Goal: Task Accomplishment & Management: Manage account settings

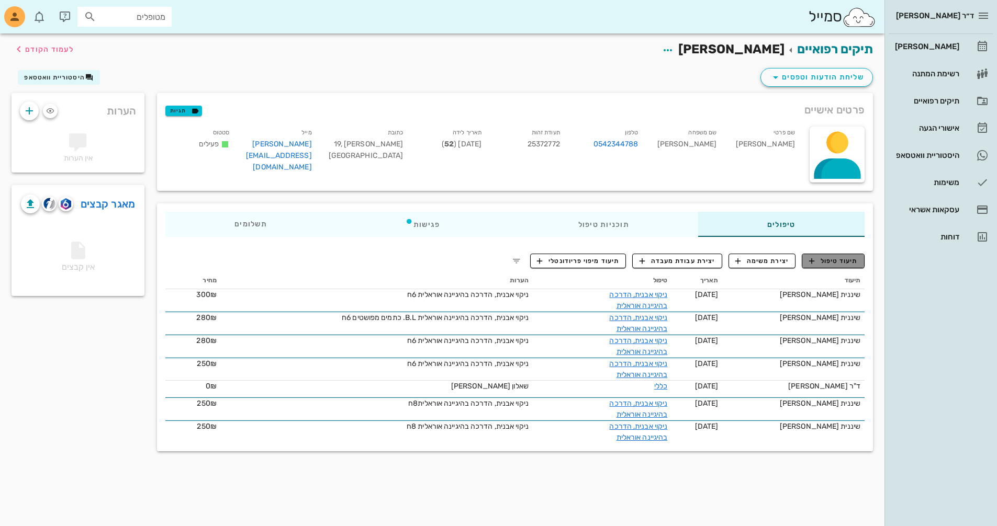
click at [823, 260] on span "תיעוד טיפול" at bounding box center [833, 260] width 49 height 9
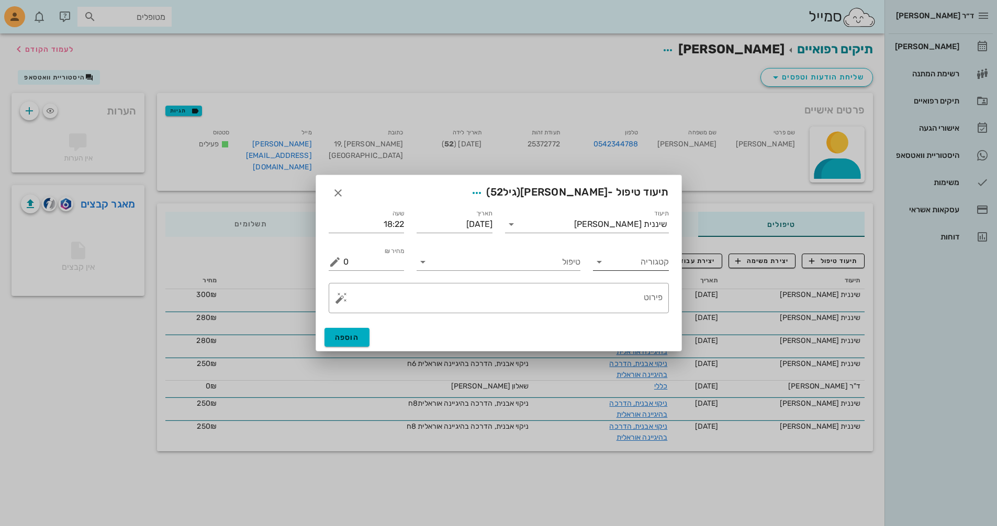
click at [599, 261] on icon at bounding box center [599, 262] width 13 height 13
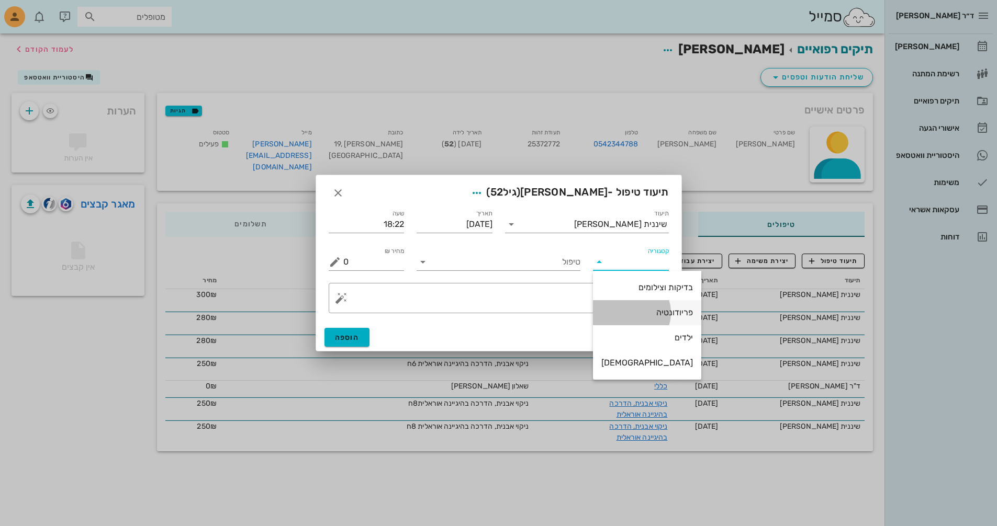
click at [638, 312] on div "פריודונטיה" at bounding box center [647, 313] width 92 height 10
type input "פריודונטיה"
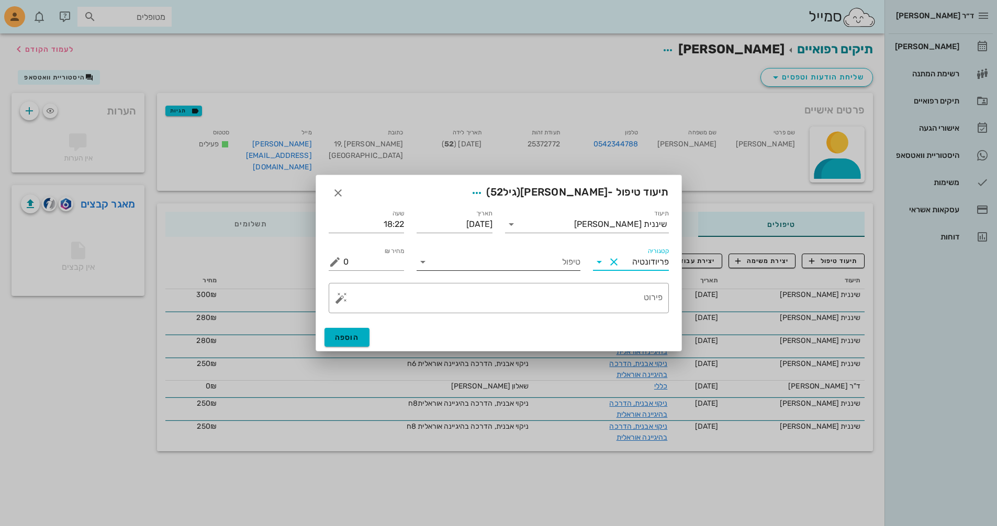
click at [439, 262] on input "טיפול" at bounding box center [505, 262] width 149 height 17
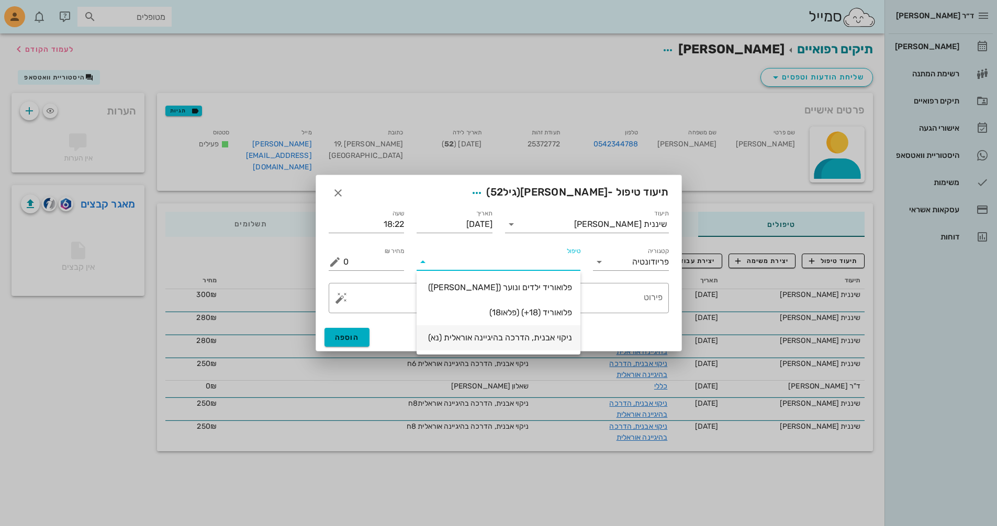
click at [484, 341] on div "ניקוי אבנית, הדרכה בהיגיינה אוראלית (נא)" at bounding box center [498, 338] width 147 height 10
type input "300"
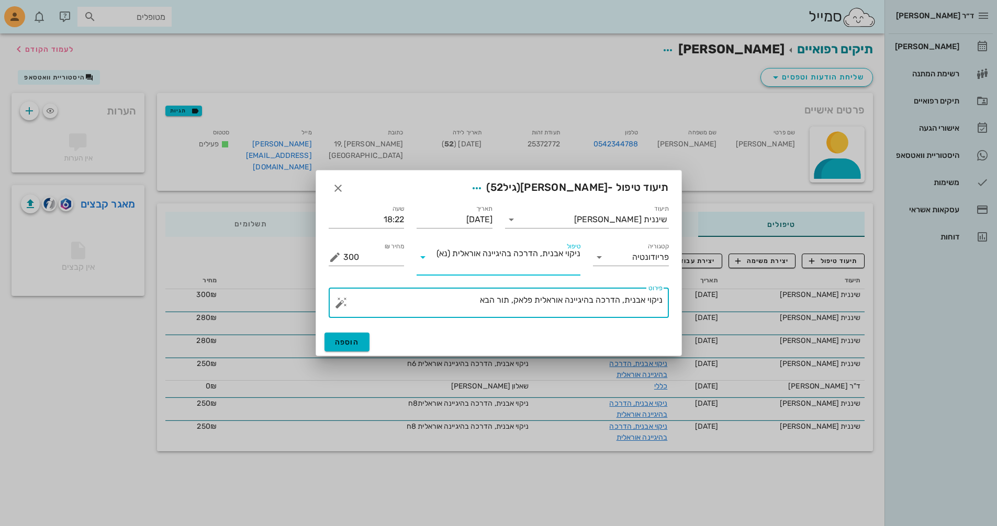
drag, startPoint x: 535, startPoint y: 301, endPoint x: 517, endPoint y: 301, distance: 17.8
click at [517, 301] on textarea "ניקוי אבנית, הדרכה בהיגיינה אוראלית פלאק, תור הבא" at bounding box center [502, 305] width 319 height 25
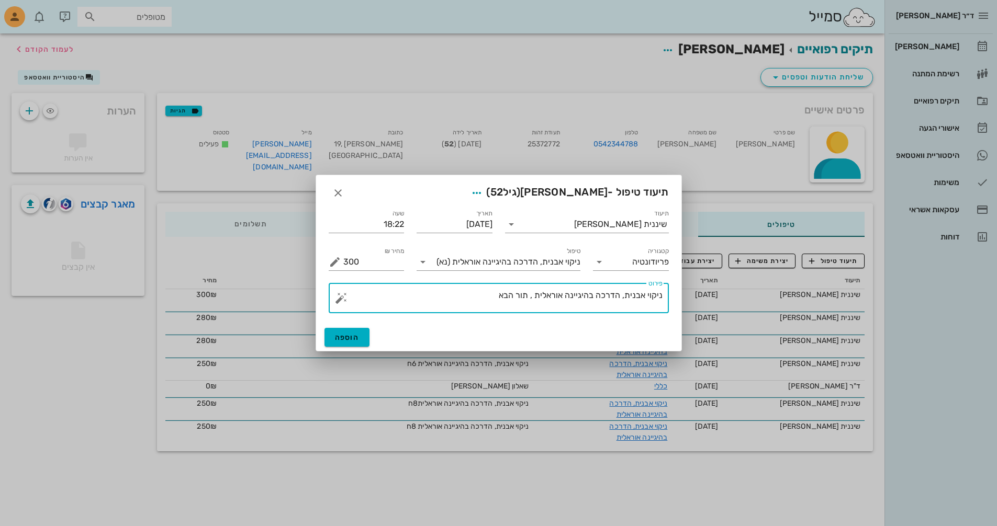
click at [485, 300] on textarea "ניקוי אבנית, הדרכה בהיגיינה אוראלית , תור הבא" at bounding box center [502, 300] width 319 height 25
click at [533, 296] on textarea "ניקוי אבנית, הדרכה בהיגיינה אוראלית , תור הבא" at bounding box center [502, 300] width 319 height 25
click at [478, 295] on textarea "ניקוי אבנית, הדרכה בהיגיינה אוראלית ,היגיינה טובה, 16 [PERSON_NAME] תור הבא" at bounding box center [502, 300] width 319 height 25
click at [430, 294] on textarea "ניקוי אבנית, הדרכה בהיגיינה אוראלית ,היגיינה טובה, 16 [PERSON_NAME] תור הבא" at bounding box center [502, 300] width 319 height 25
drag, startPoint x: 352, startPoint y: 293, endPoint x: 365, endPoint y: 298, distance: 14.3
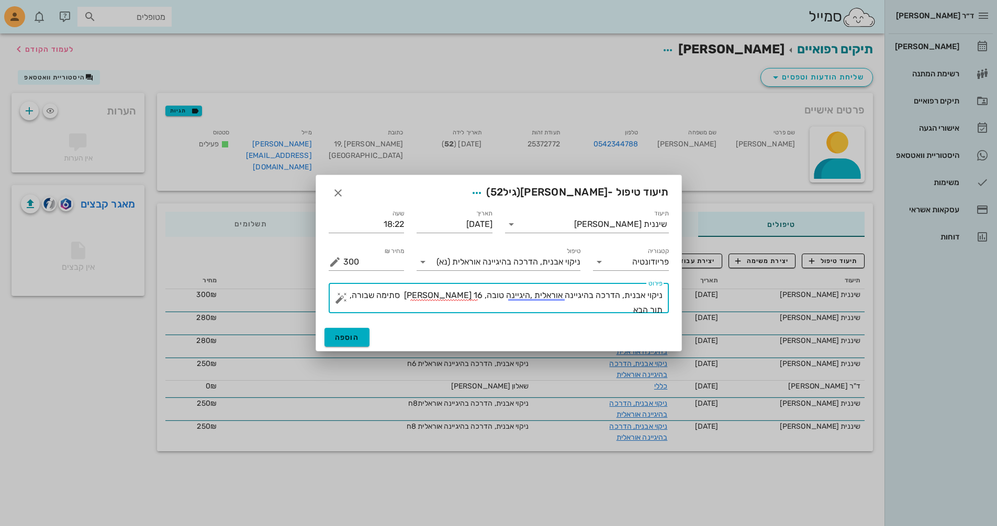
click at [360, 296] on textarea "ניקוי אבנית, הדרכה בהיגיינה אוראלית ,היגיינה טובה, 16 [PERSON_NAME] סתימה שבורה…" at bounding box center [502, 300] width 319 height 25
type textarea "ניקוי אבנית, הדרכה בהיגיינה אוראלית ,היגיינה טובה, 16 [PERSON_NAME] סתימה שבורה…"
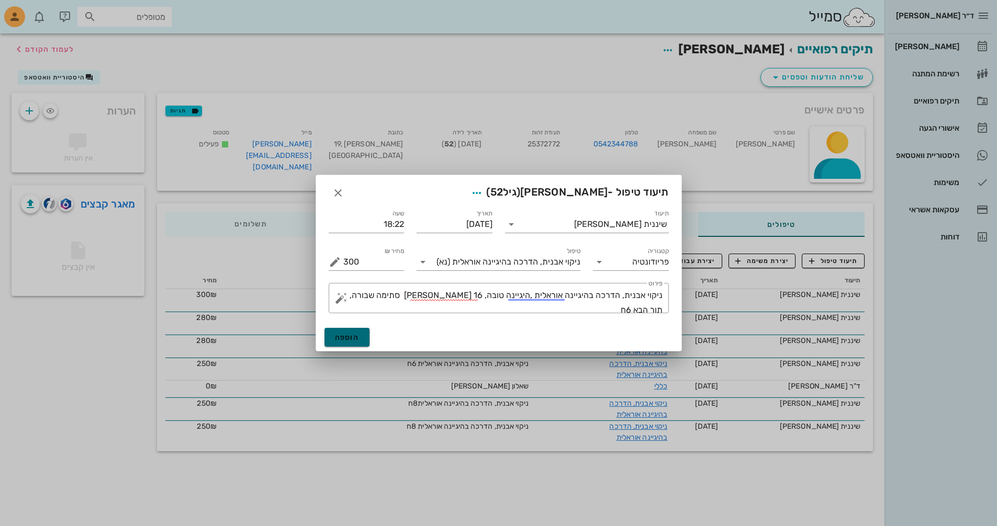
click at [352, 342] on button "הוספה" at bounding box center [347, 337] width 46 height 19
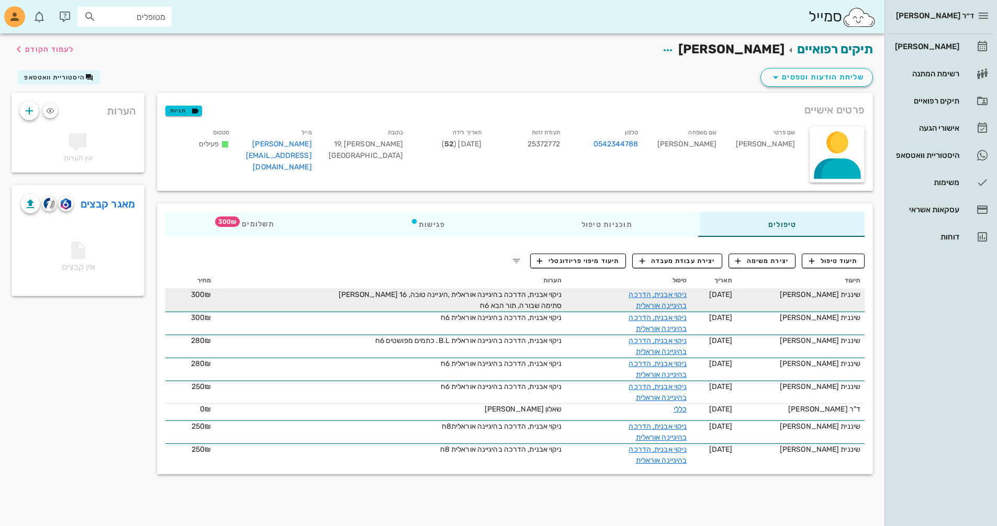
click at [408, 294] on span "ניקוי אבנית, הדרכה בהיגיינה אוראלית ,היגיינה טובה, 16 [PERSON_NAME] סתימה שבורה…" at bounding box center [450, 300] width 223 height 20
click at [675, 297] on link "ניקוי אבנית, הדרכה בהיגיינה אוראלית" at bounding box center [658, 300] width 58 height 20
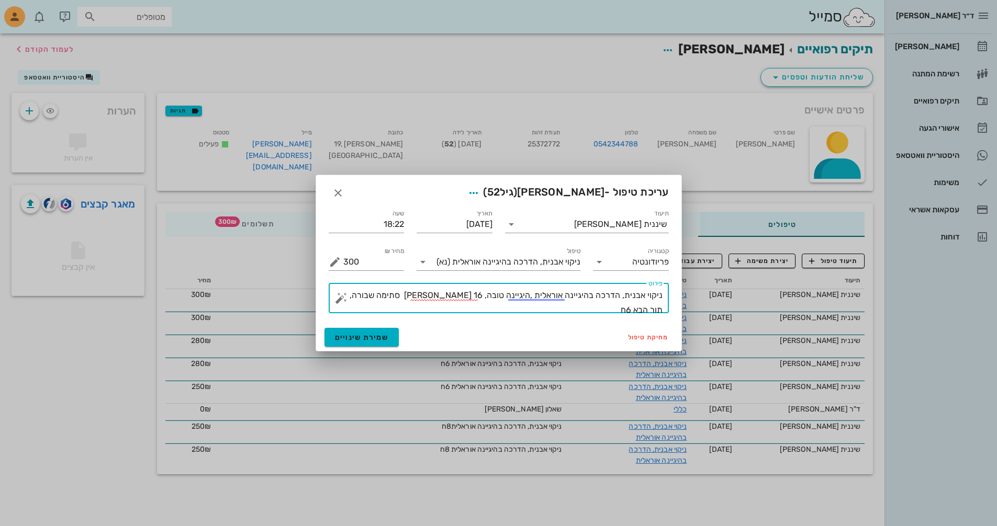
click at [487, 296] on textarea "ניקוי אבנית, הדרכה בהיגיינה אוראלית ,היגיינה טובה, 16 [PERSON_NAME] סתימה שבורה…" at bounding box center [502, 300] width 319 height 25
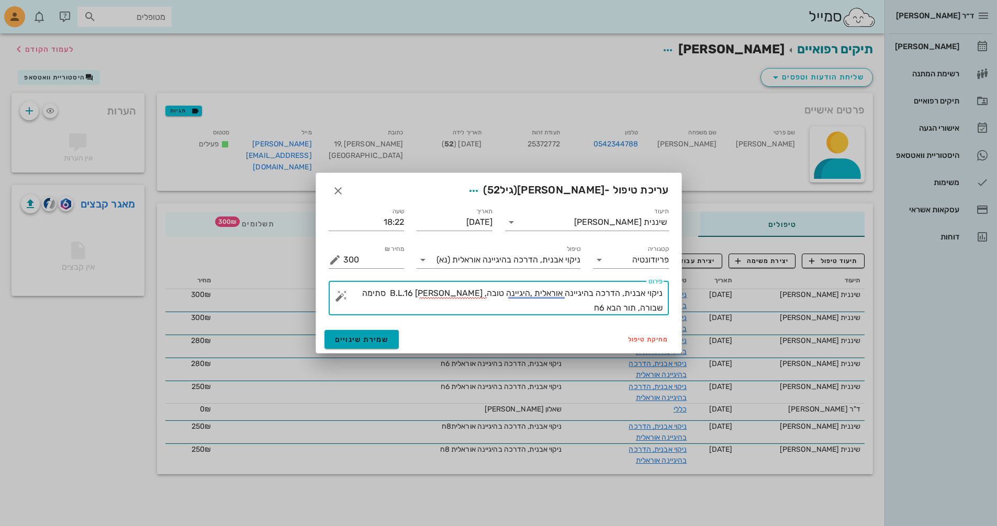
type textarea "ניקוי אבנית, הדרכה בהיגיינה אוראלית ,היגיינה טובה, B.L.16 [PERSON_NAME] סתימה ש…"
click at [377, 340] on span "שמירת שינויים" at bounding box center [362, 339] width 54 height 9
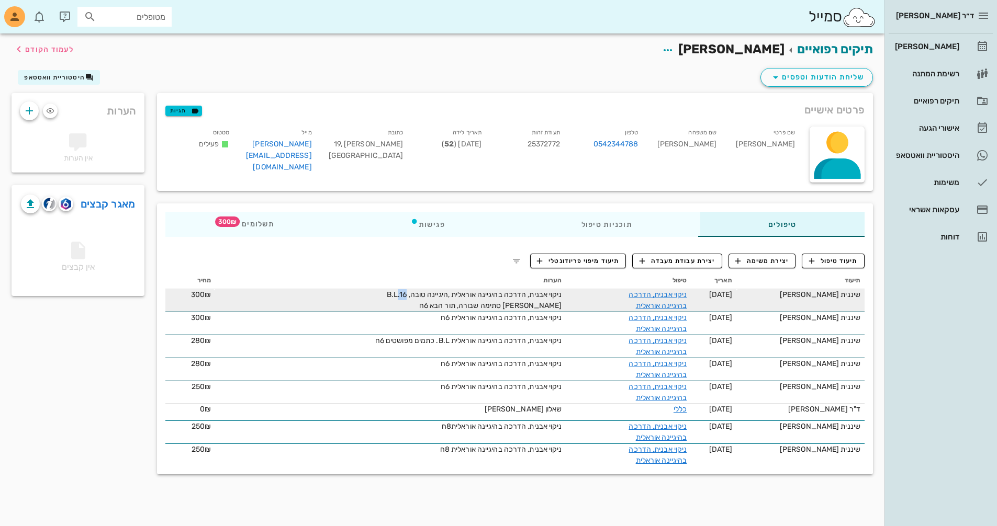
drag, startPoint x: 399, startPoint y: 295, endPoint x: 406, endPoint y: 295, distance: 7.3
click at [406, 295] on span "ניקוי אבנית, הדרכה בהיגיינה אוראלית ,היגיינה טובה, B.L.16 [PERSON_NAME] סתימה ש…" at bounding box center [474, 300] width 175 height 20
click at [651, 294] on link "ניקוי אבנית, הדרכה בהיגיינה אוראלית" at bounding box center [658, 300] width 58 height 20
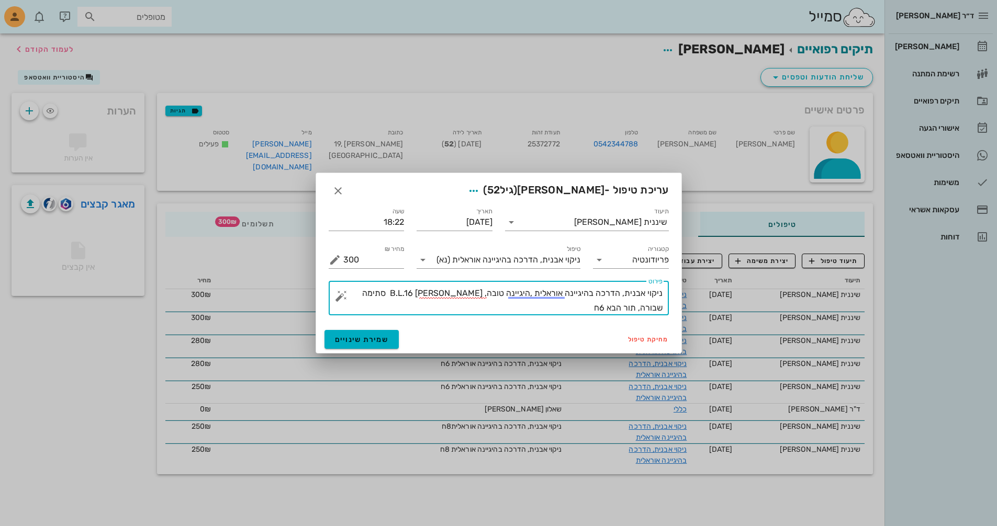
click at [483, 294] on textarea "ניקוי אבנית, הדרכה בהיגיינה אוראלית ,היגיינה טובה, B.L.16 [PERSON_NAME] סתימה ש…" at bounding box center [502, 300] width 319 height 29
drag, startPoint x: 484, startPoint y: 294, endPoint x: 477, endPoint y: 294, distance: 6.8
click at [477, 294] on textarea "ניקוי אבנית, הדרכה בהיגיינה אוראלית ,היגיינה טובה, B.L.16 [PERSON_NAME] סתימה ש…" at bounding box center [502, 300] width 319 height 29
click at [470, 293] on textarea "ניקוי אבנית, הדרכה בהיגיינה אוראלית ,היגיינה טובה, [PERSON_NAME] סתימה שבורה, ת…" at bounding box center [502, 300] width 319 height 29
click at [428, 292] on textarea "ניקוי אבנית, הדרכה בהיגיינה אוראלית ,היגיינה טובה, B.L. 16 [PERSON_NAME] סתימה …" at bounding box center [502, 300] width 319 height 29
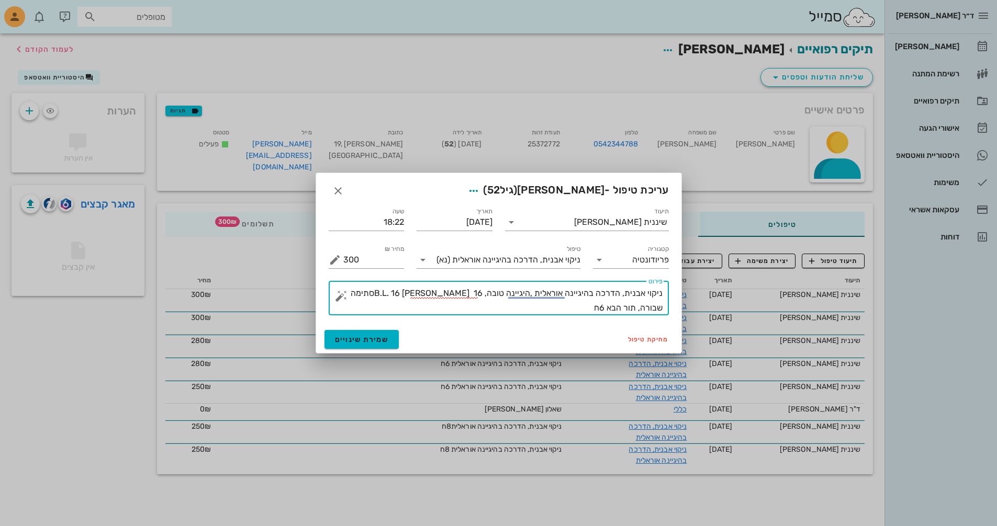
drag, startPoint x: 475, startPoint y: 292, endPoint x: 487, endPoint y: 292, distance: 12.0
click at [487, 292] on textarea "ניקוי אבנית, הדרכה בהיגיינה אוראלית ,היגיינה טובה, B.L. 16 [PERSON_NAME] 16סתימ…" at bounding box center [502, 300] width 319 height 29
type textarea "ניקוי אבנית, הדרכה בהיגיינה אוראלית ,היגיינה טובה, [PERSON_NAME] 16סתימה שבורה,…"
click at [379, 335] on span "שמירת שינויים" at bounding box center [362, 339] width 54 height 9
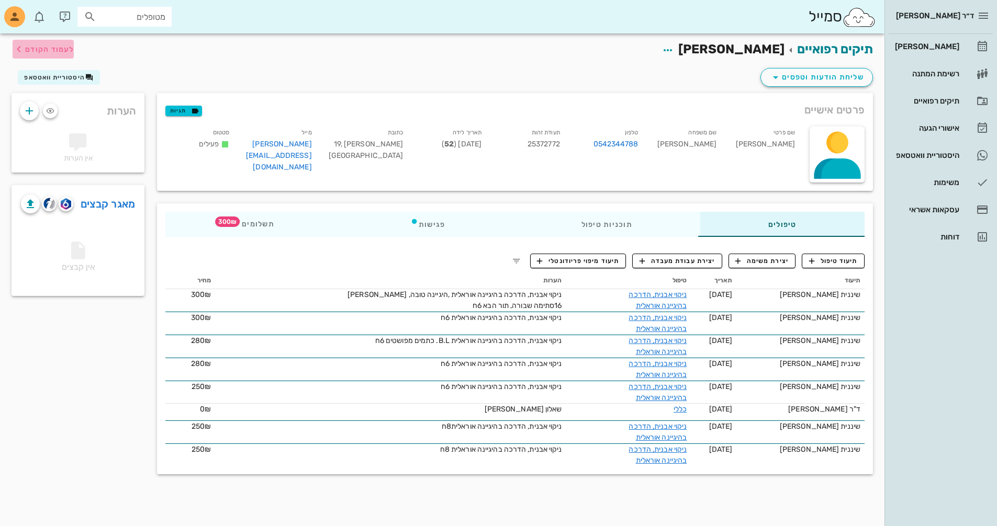
click at [64, 51] on span "לעמוד הקודם" at bounding box center [49, 49] width 49 height 9
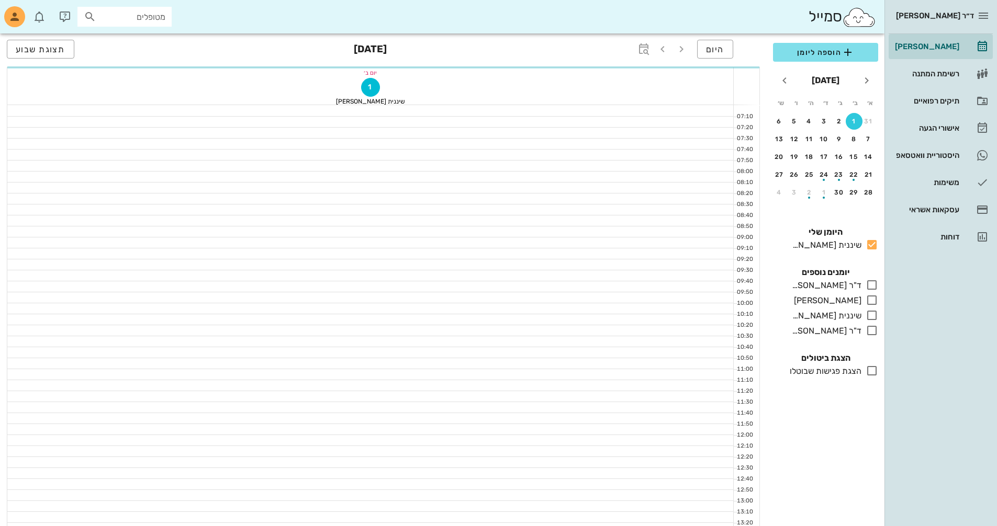
scroll to position [502, 0]
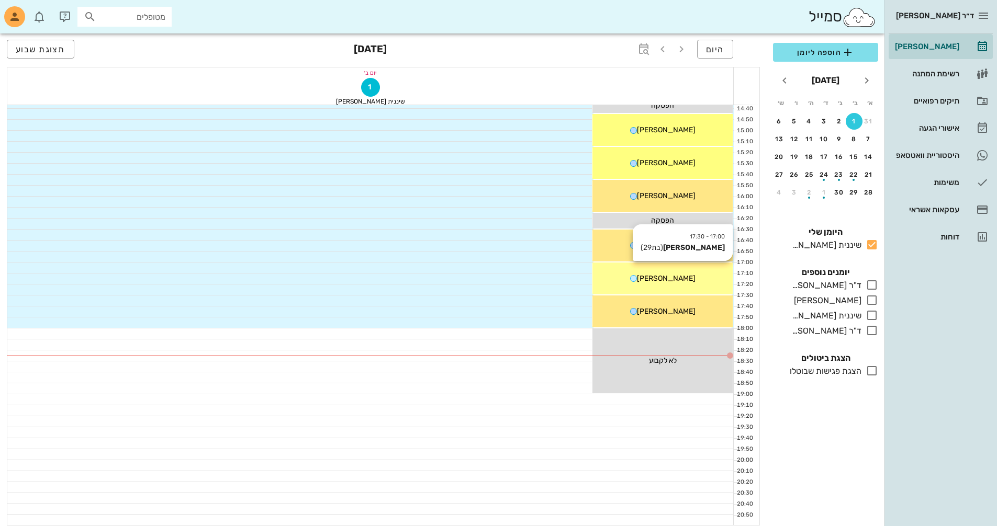
click at [675, 281] on span "[PERSON_NAME]" at bounding box center [666, 278] width 59 height 9
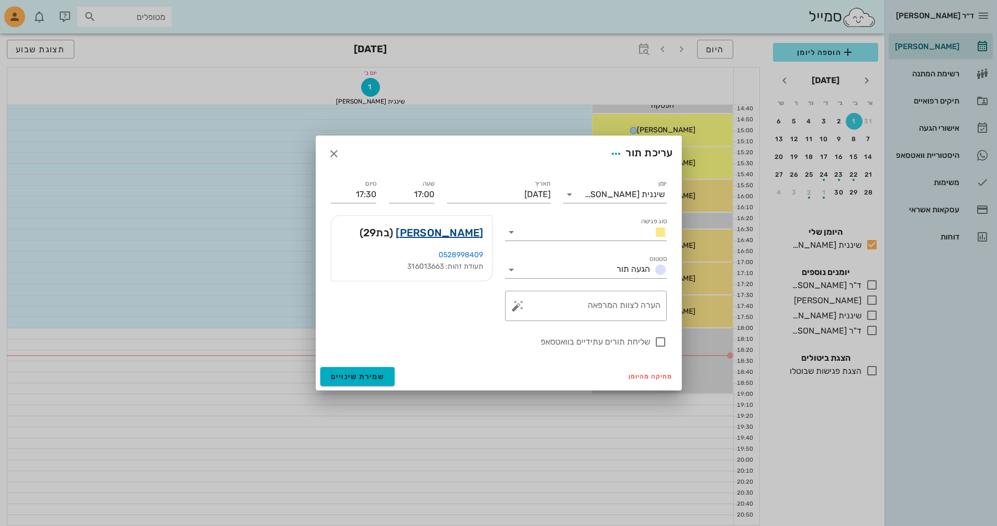
click at [446, 234] on link "[PERSON_NAME]" at bounding box center [439, 233] width 87 height 17
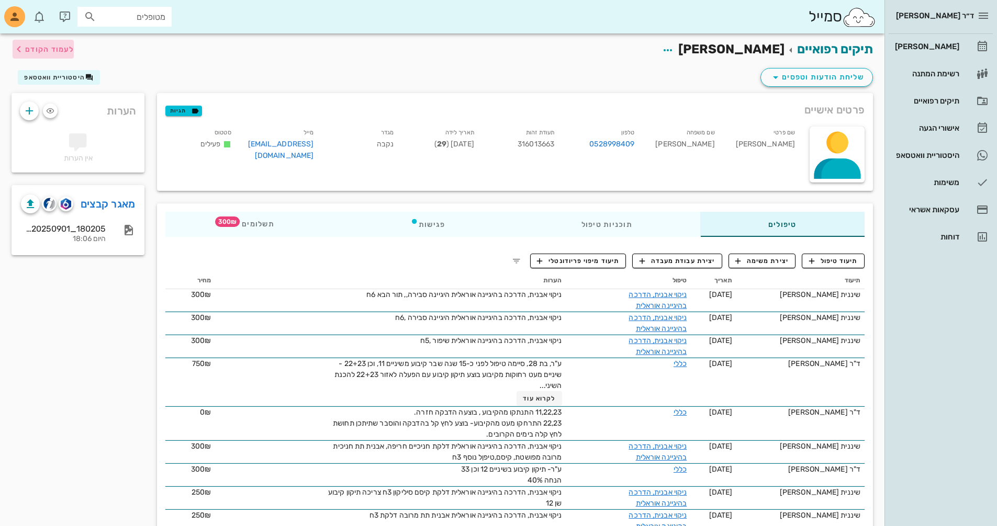
click at [62, 48] on span "לעמוד הקודם" at bounding box center [49, 49] width 49 height 9
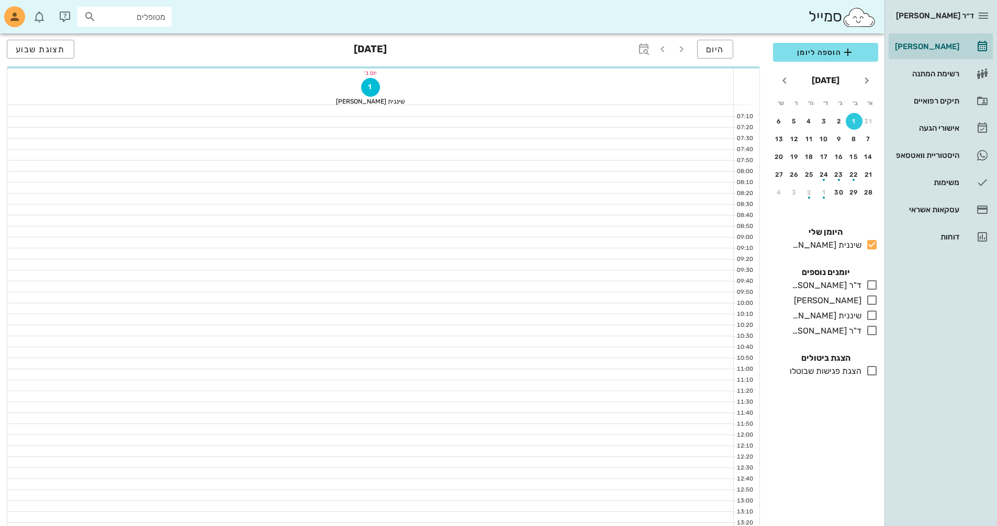
scroll to position [502, 0]
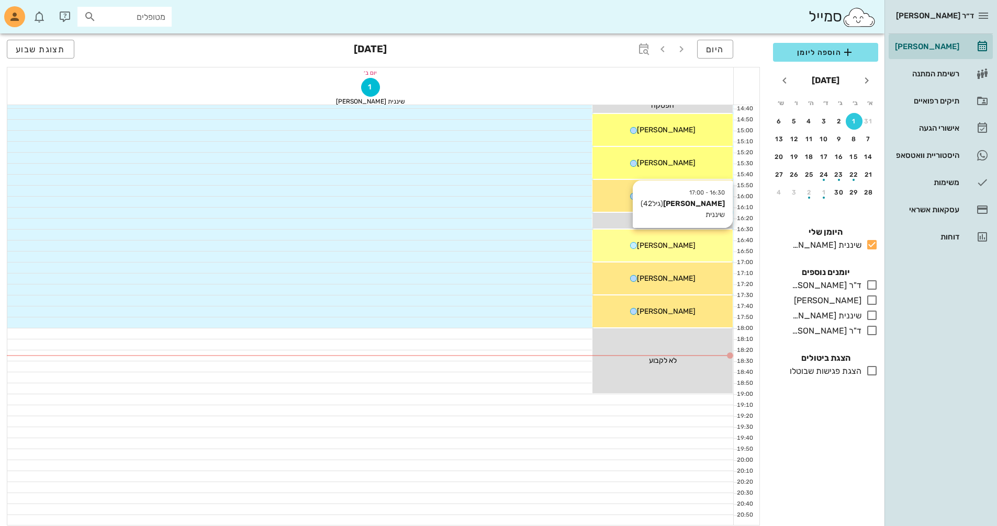
click at [678, 243] on div "[PERSON_NAME]" at bounding box center [662, 245] width 140 height 11
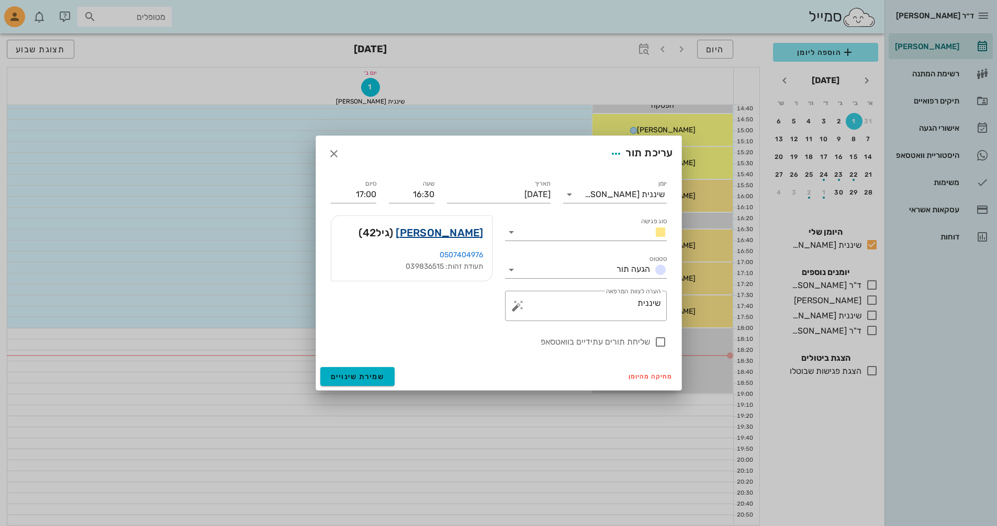
click at [481, 235] on link "[PERSON_NAME]" at bounding box center [439, 233] width 87 height 17
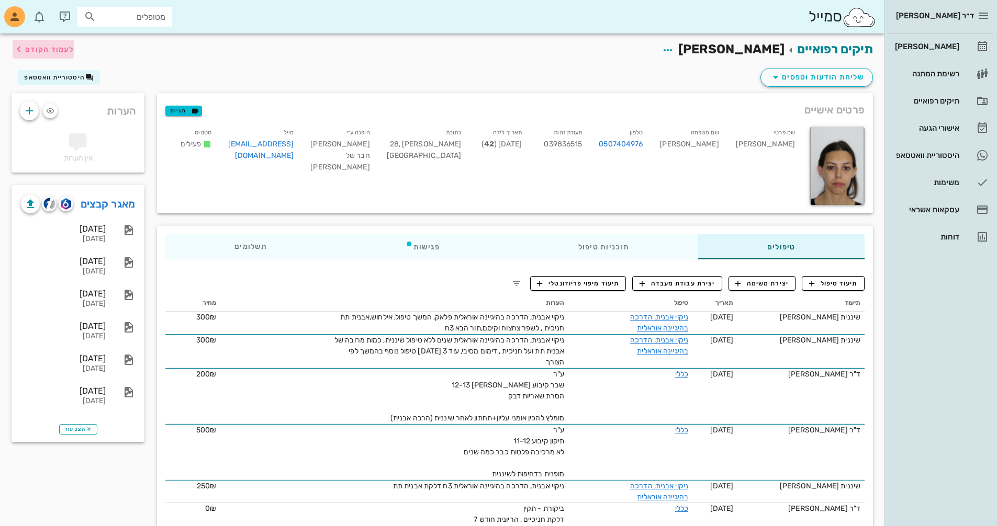
drag, startPoint x: 46, startPoint y: 46, endPoint x: 50, endPoint y: 50, distance: 6.3
click at [50, 50] on span "לעמוד הקודם" at bounding box center [49, 49] width 49 height 9
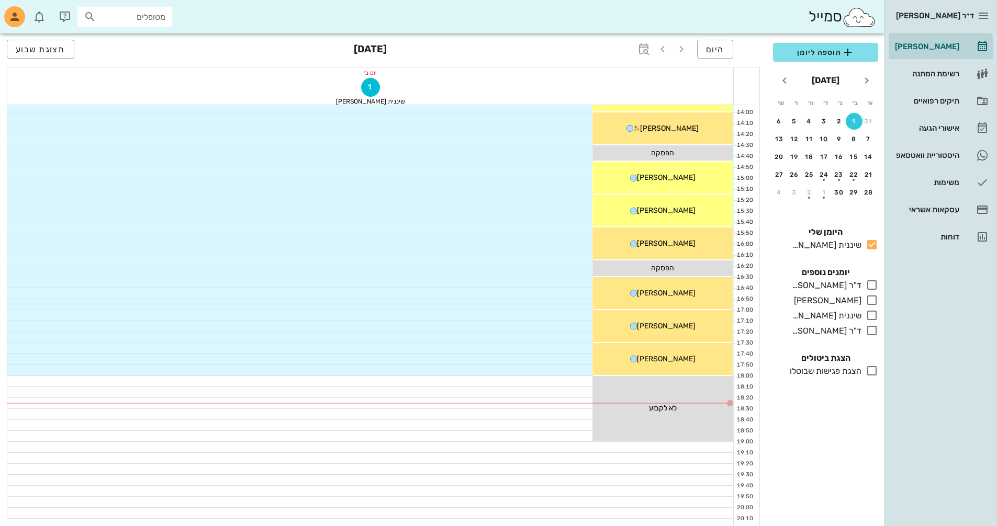
scroll to position [398, 0]
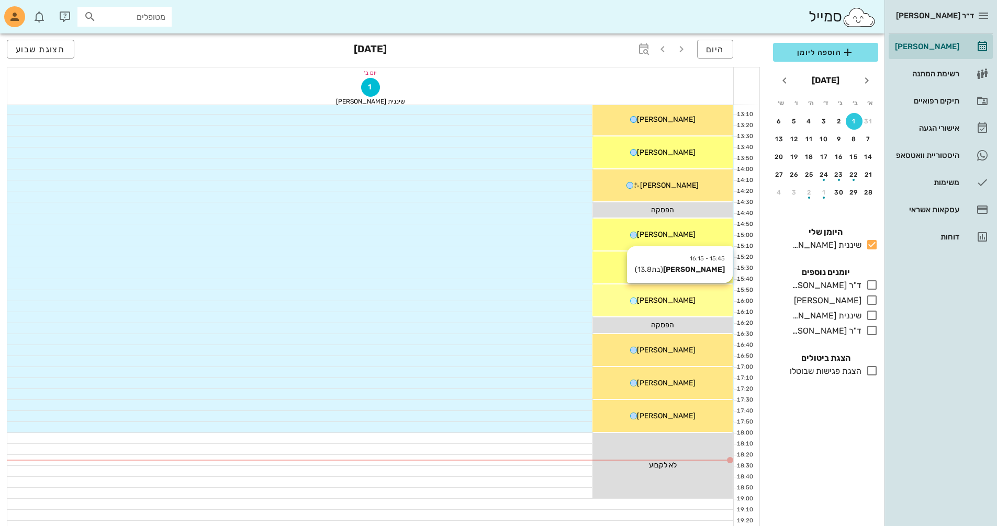
click at [710, 306] on div "15:45 - 16:15 [PERSON_NAME] (בת 13.8 ) [PERSON_NAME]" at bounding box center [662, 301] width 140 height 32
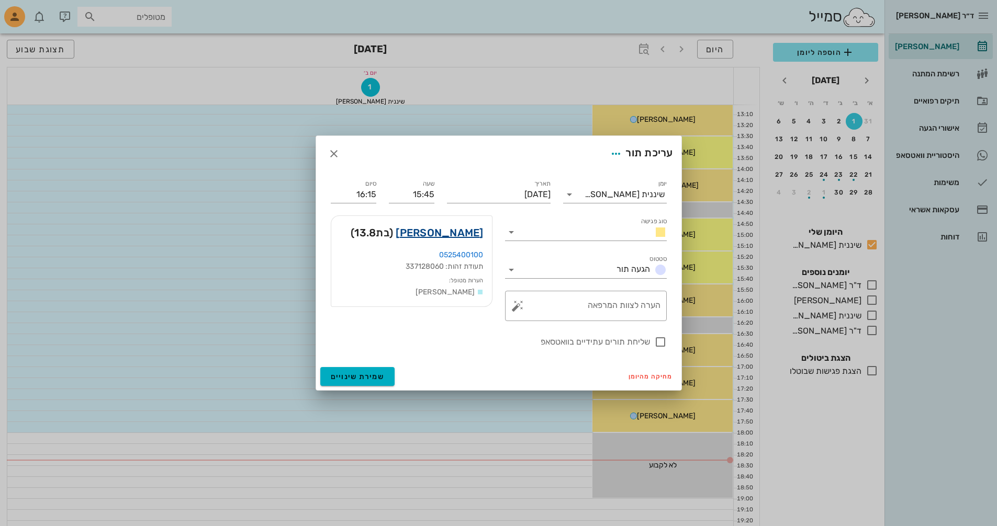
click at [441, 232] on link "[PERSON_NAME]" at bounding box center [439, 233] width 87 height 17
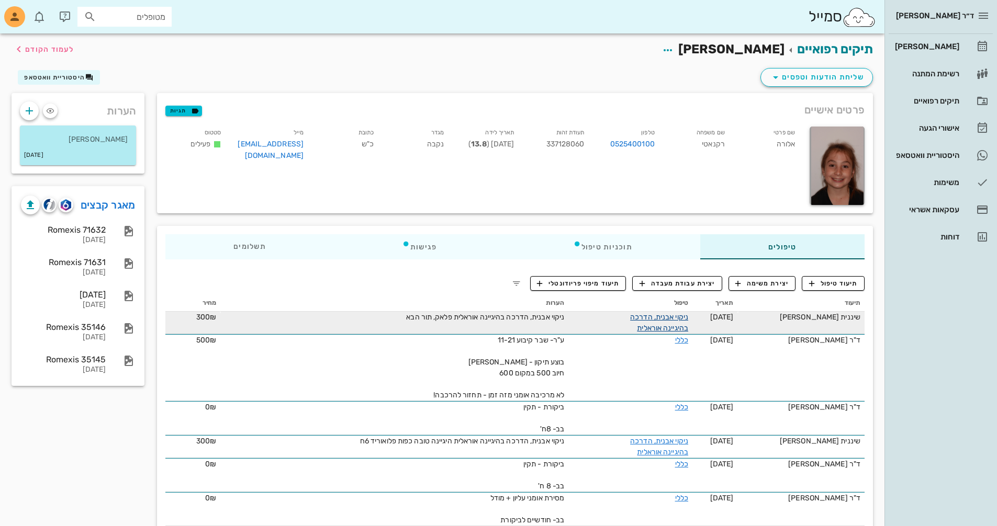
click at [657, 316] on link "ניקוי אבנית, הדרכה בהיגיינה אוראלית" at bounding box center [659, 323] width 58 height 20
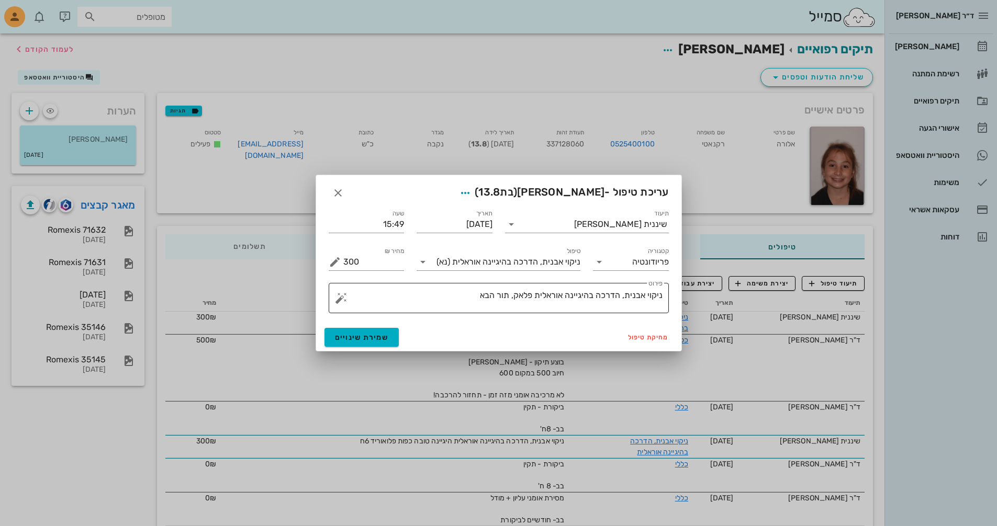
click at [512, 296] on textarea "ניקוי אבנית, הדרכה בהיגיינה אוראלית פלאק, תור הבא" at bounding box center [502, 300] width 319 height 25
drag, startPoint x: 515, startPoint y: 297, endPoint x: 533, endPoint y: 297, distance: 17.3
click at [533, 297] on textarea "ניקוי אבנית, הדרכה בהיגיינה אוראלית פלאק, תור הבא" at bounding box center [502, 300] width 319 height 25
click at [455, 307] on textarea "ניקוי אבנית, הדרכה בהיגיינה אוראלית כפות פלו', תור הבא" at bounding box center [502, 300] width 319 height 25
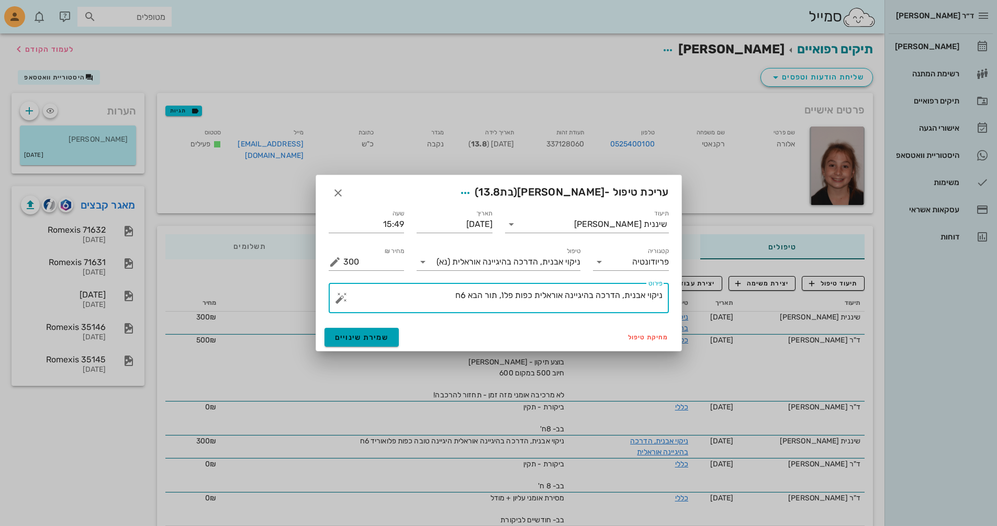
type textarea "ניקוי אבנית, הדרכה בהיגיינה אוראלית כפות פלו', תור הבא 6ח"
click at [354, 338] on span "שמירת שינויים" at bounding box center [362, 337] width 54 height 9
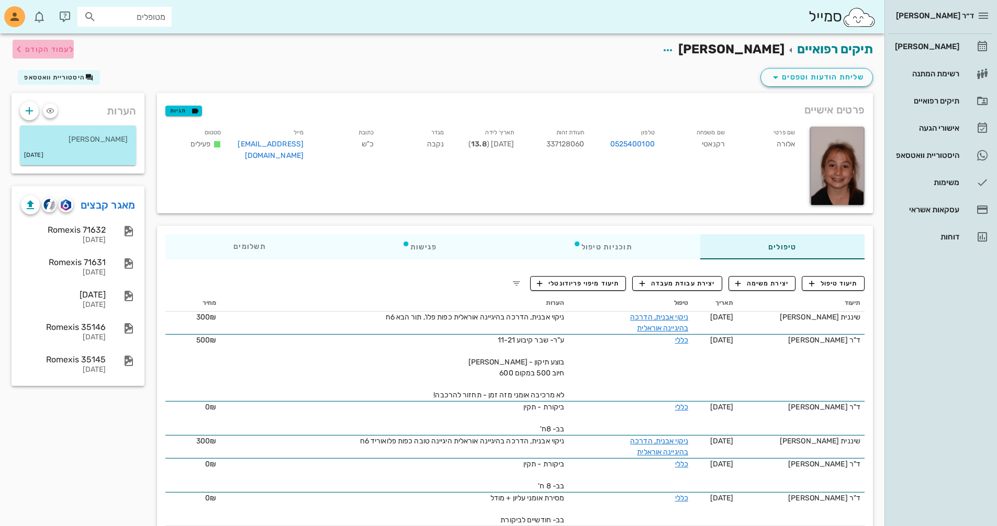
click at [26, 48] on span "לעמוד הקודם" at bounding box center [49, 49] width 49 height 9
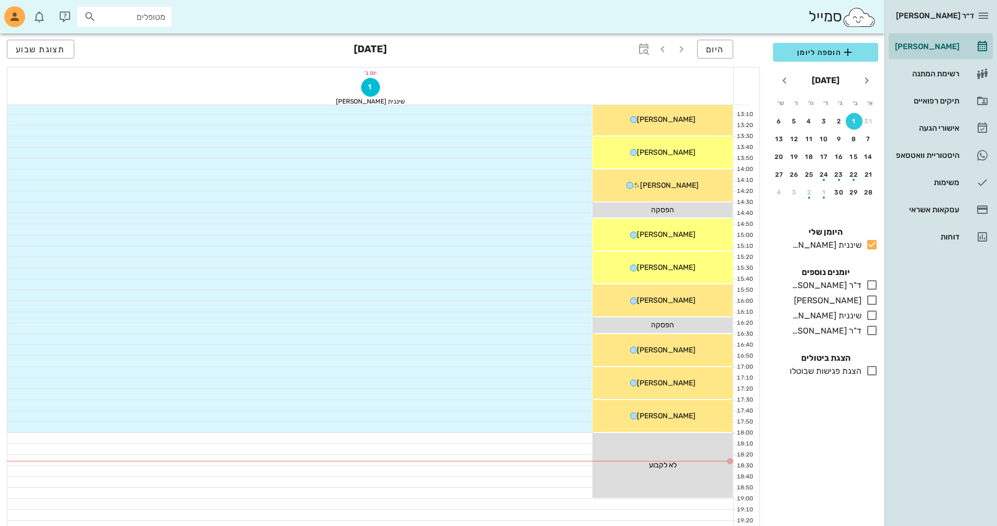
drag, startPoint x: 670, startPoint y: 267, endPoint x: 536, endPoint y: 281, distance: 134.1
click at [529, 280] on div at bounding box center [370, 284] width 726 height 10
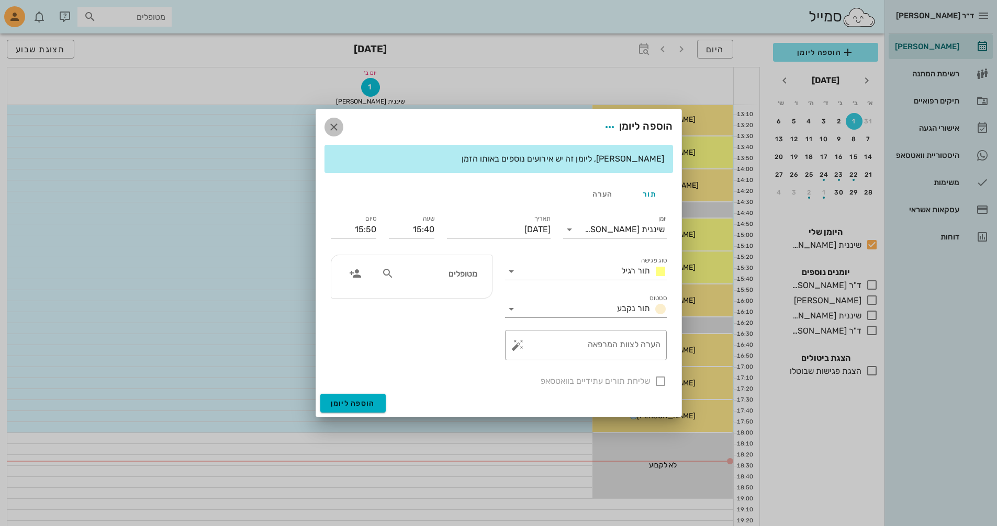
drag, startPoint x: 334, startPoint y: 126, endPoint x: 380, endPoint y: 129, distance: 45.6
click at [335, 126] on icon "button" at bounding box center [334, 127] width 13 height 13
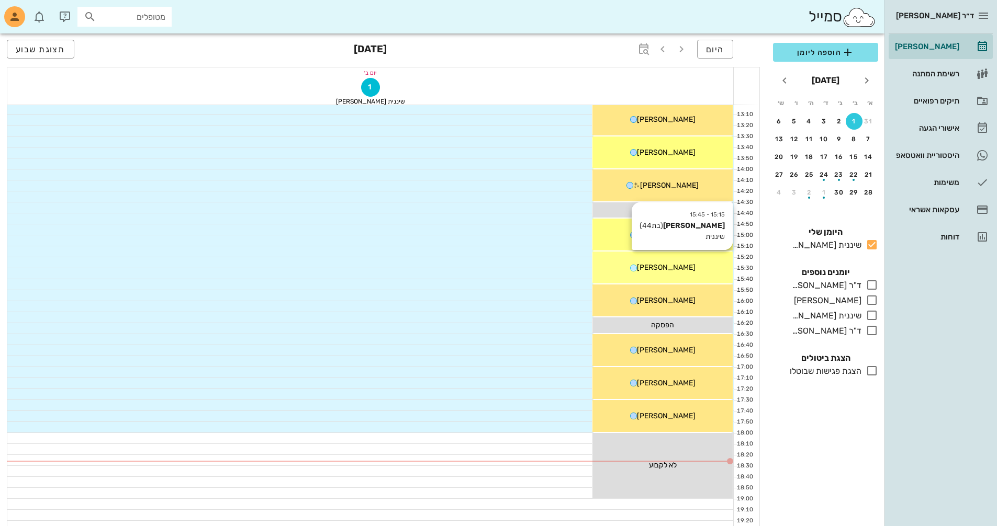
click at [671, 274] on div "15:15 - 15:45 [PERSON_NAME] (בת 44 ) שיננית [PERSON_NAME]" at bounding box center [662, 268] width 140 height 32
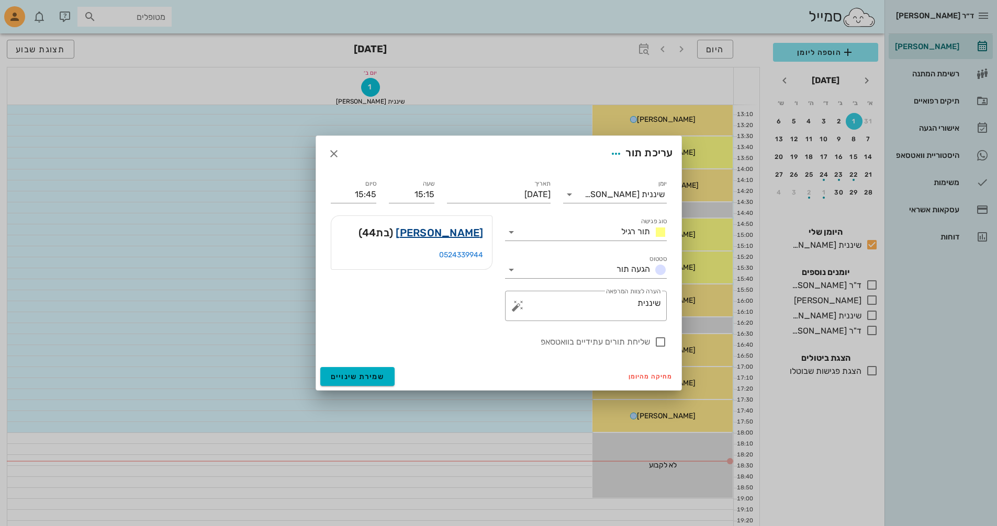
click at [455, 232] on link "[PERSON_NAME]" at bounding box center [439, 233] width 87 height 17
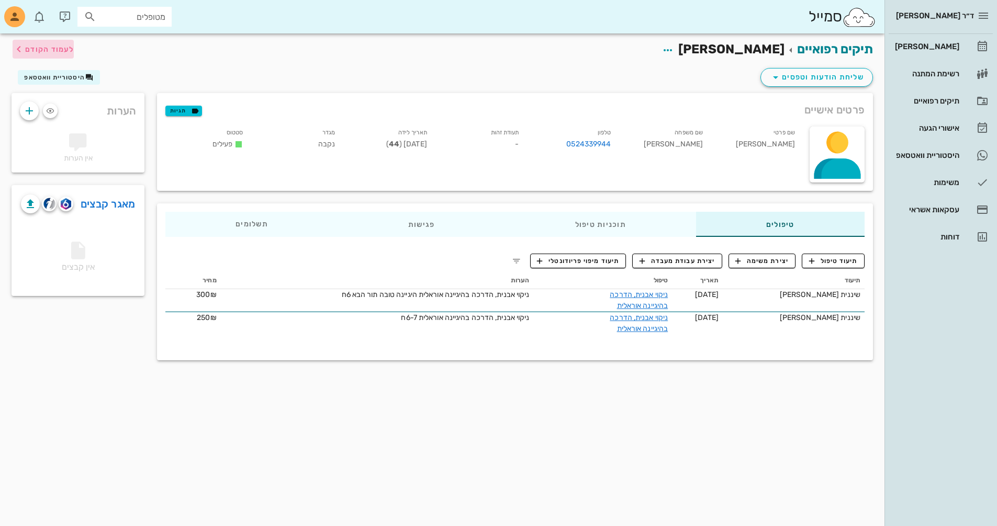
click at [42, 48] on span "לעמוד הקודם" at bounding box center [49, 49] width 49 height 9
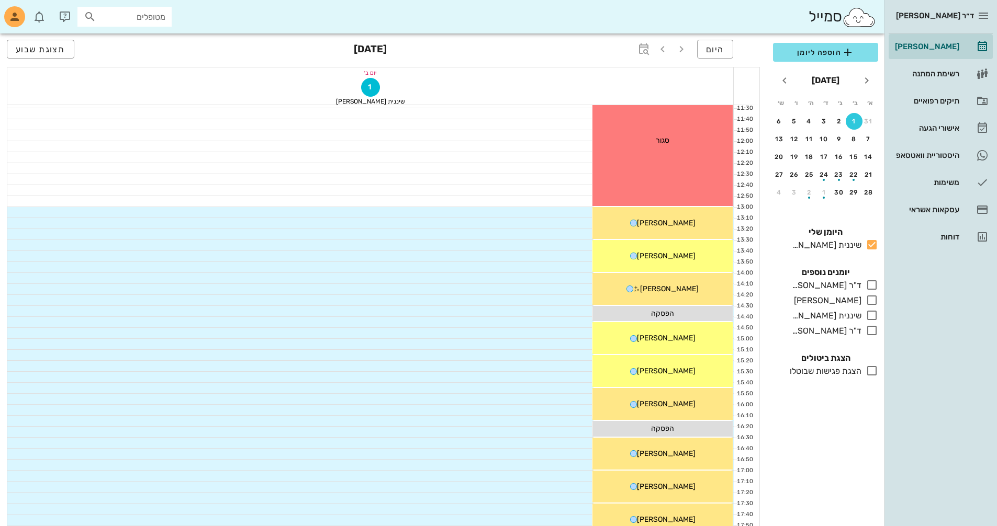
scroll to position [293, 0]
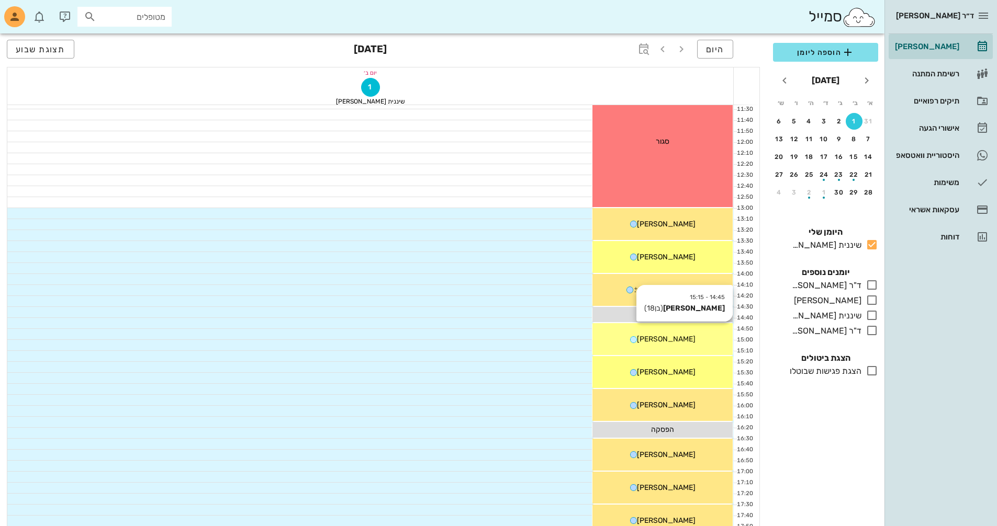
click at [681, 340] on div "[PERSON_NAME]" at bounding box center [662, 339] width 140 height 11
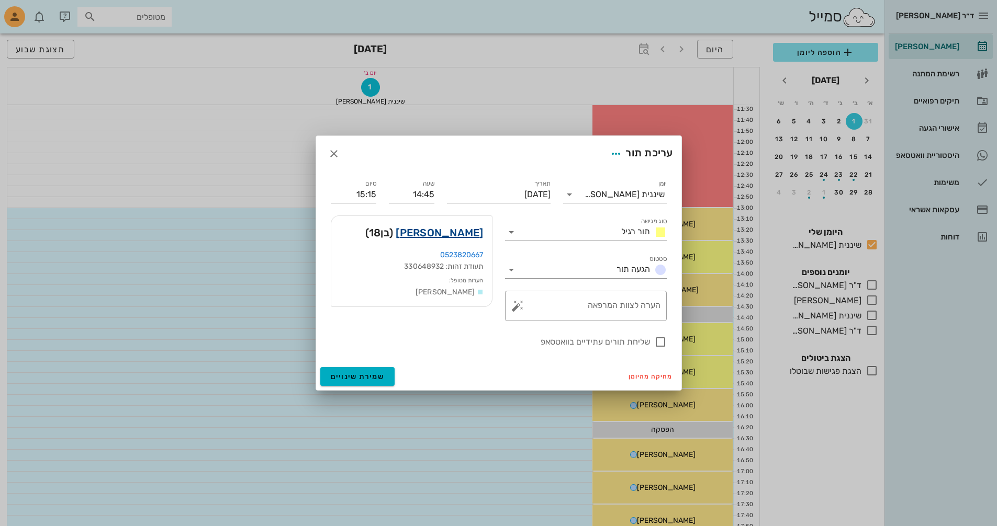
click at [459, 236] on link "[PERSON_NAME]" at bounding box center [439, 233] width 87 height 17
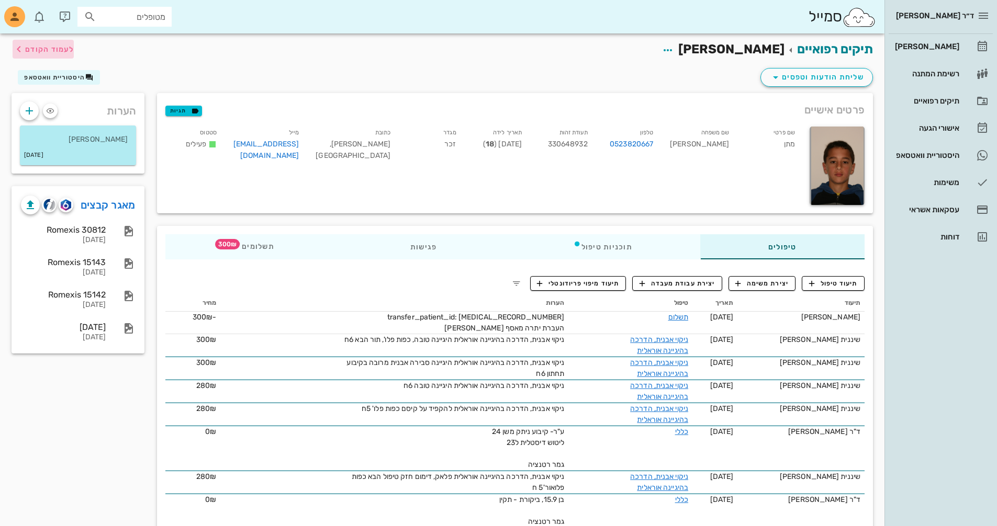
click at [39, 48] on span "לעמוד הקודם" at bounding box center [49, 49] width 49 height 9
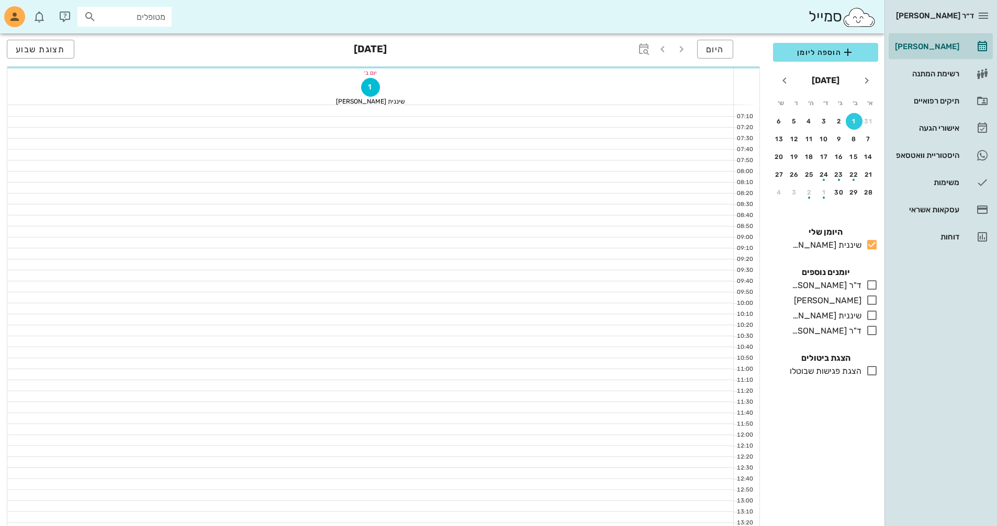
scroll to position [293, 0]
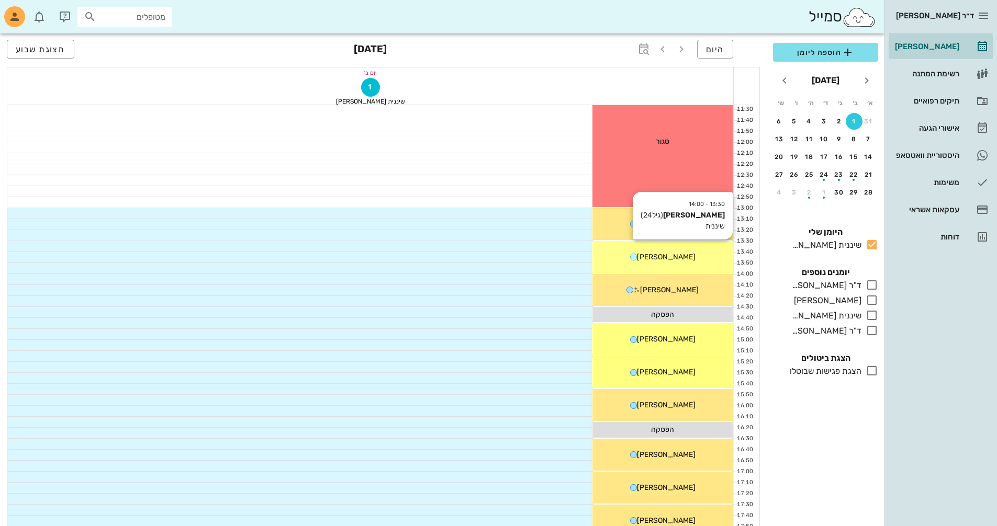
click at [653, 257] on span "[PERSON_NAME]" at bounding box center [666, 257] width 59 height 9
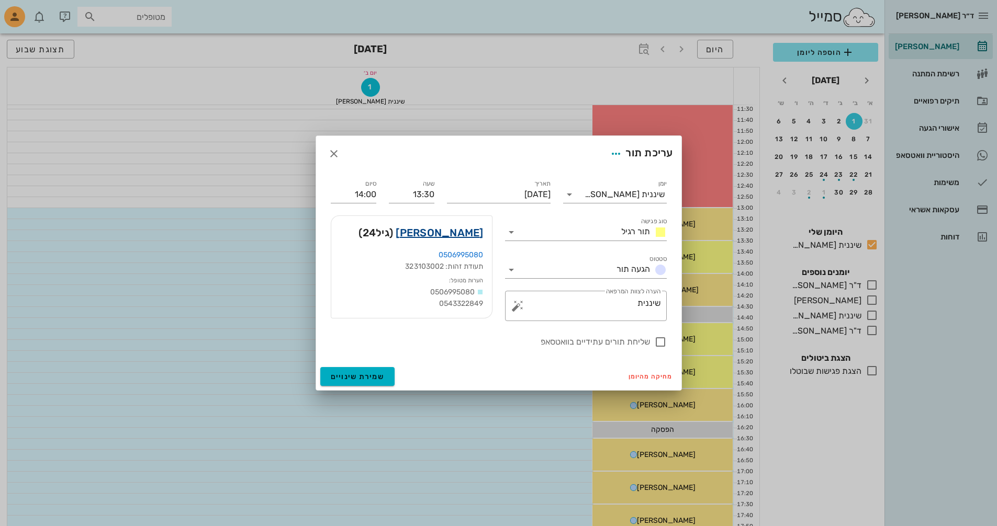
click at [465, 232] on link "[PERSON_NAME]" at bounding box center [439, 233] width 87 height 17
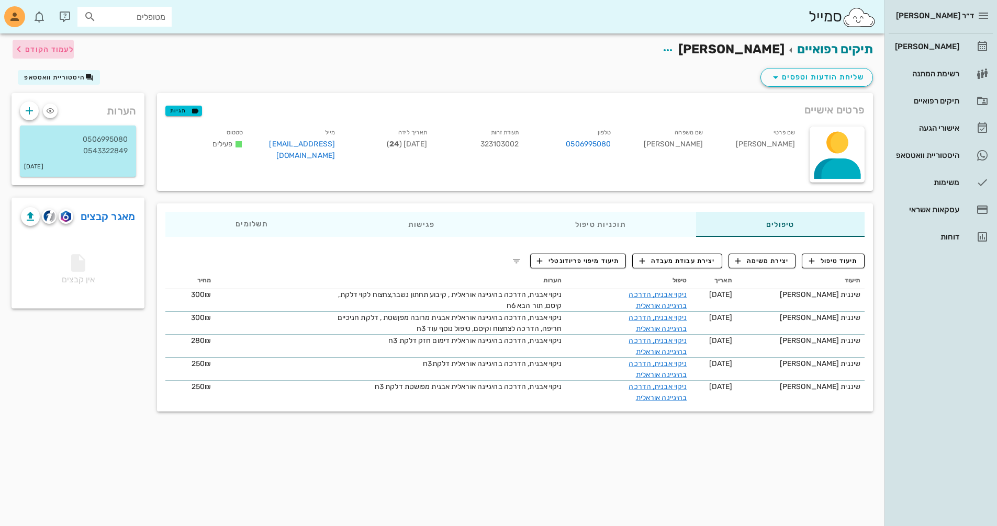
click at [37, 51] on span "לעמוד הקודם" at bounding box center [49, 49] width 49 height 9
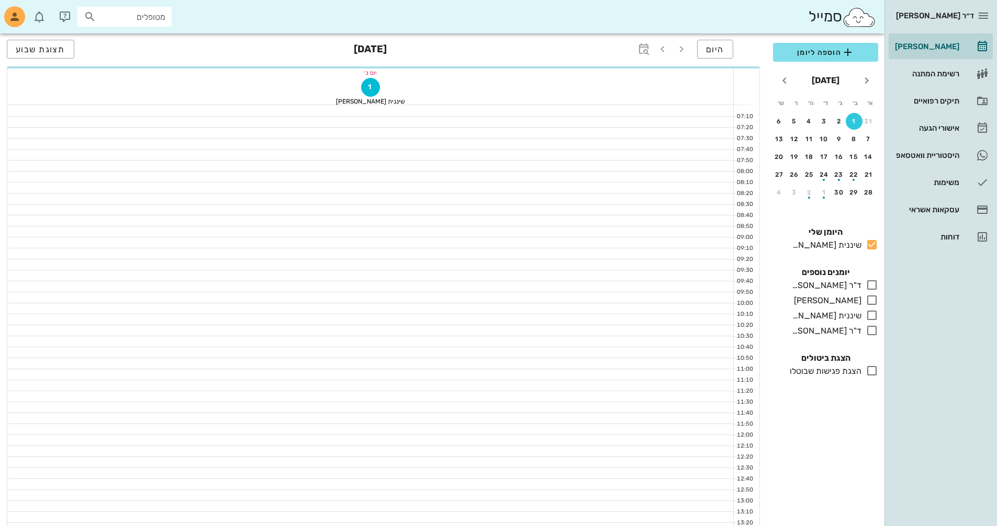
scroll to position [293, 0]
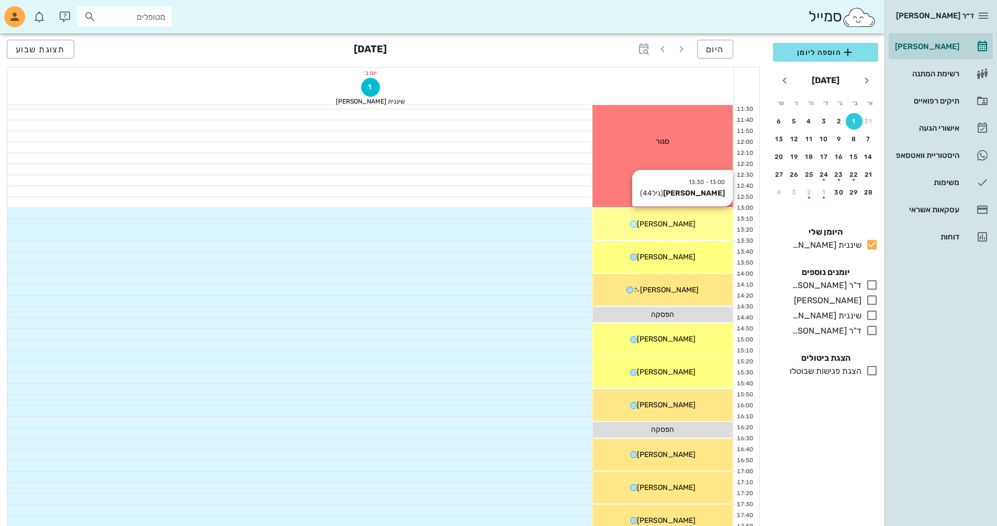
click at [690, 215] on div "13:00 - 13:30 [PERSON_NAME] (גיל 44 ) [PERSON_NAME]" at bounding box center [662, 224] width 140 height 32
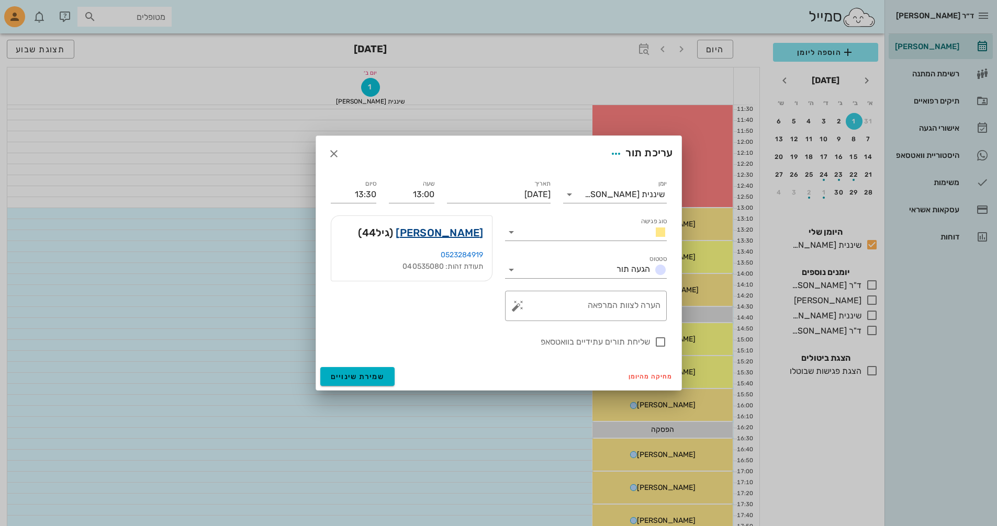
click at [453, 232] on link "[PERSON_NAME]" at bounding box center [439, 233] width 87 height 17
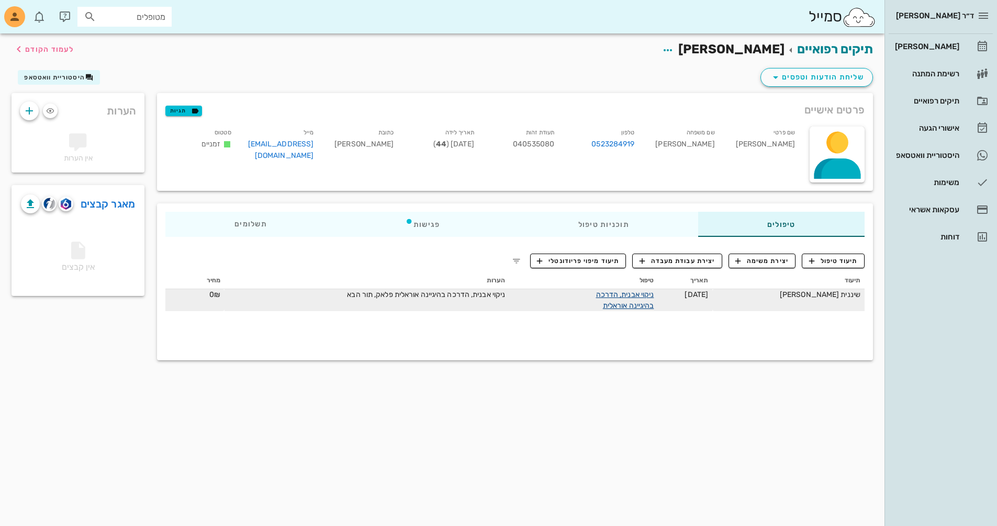
click at [654, 297] on link "ניקוי אבנית, הדרכה בהיגיינה אוראלית" at bounding box center [625, 300] width 58 height 20
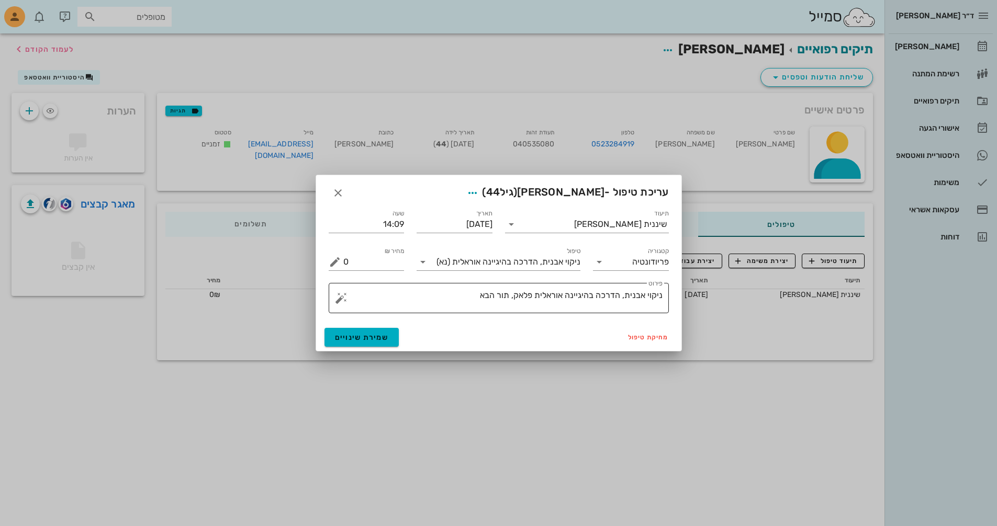
click at [462, 299] on textarea "ניקוי אבנית, הדרכה בהיגיינה אוראלית פלאק, תור הבא" at bounding box center [502, 300] width 319 height 25
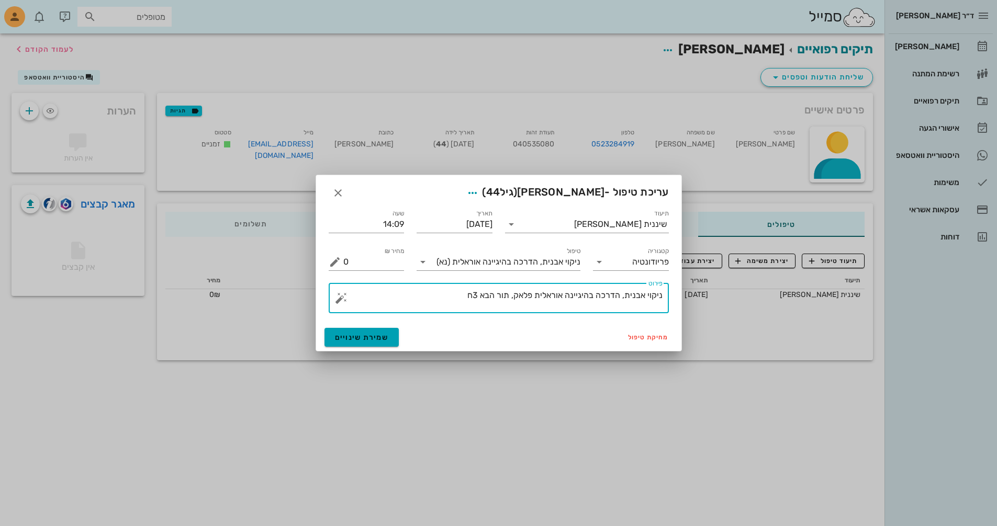
type textarea "ניקוי אבנית, הדרכה בהיגיינה אוראלית פלאק, תור הבא 3ח"
click at [379, 339] on span "שמירת שינויים" at bounding box center [362, 337] width 54 height 9
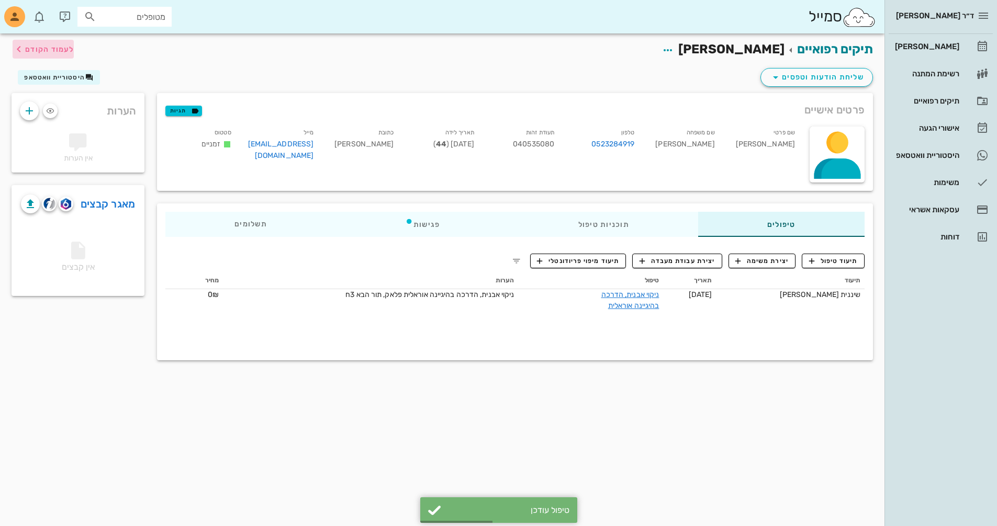
click at [70, 49] on span "לעמוד הקודם" at bounding box center [49, 49] width 49 height 9
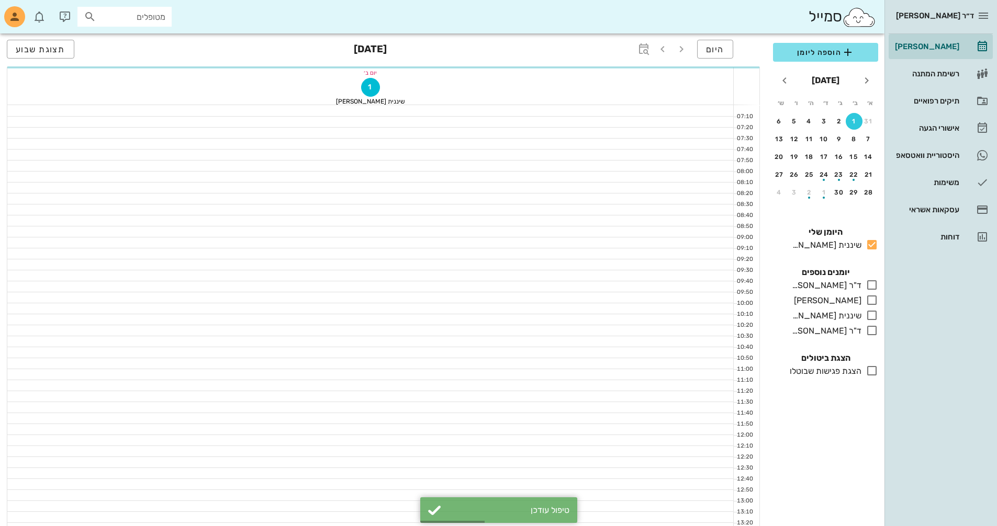
scroll to position [293, 0]
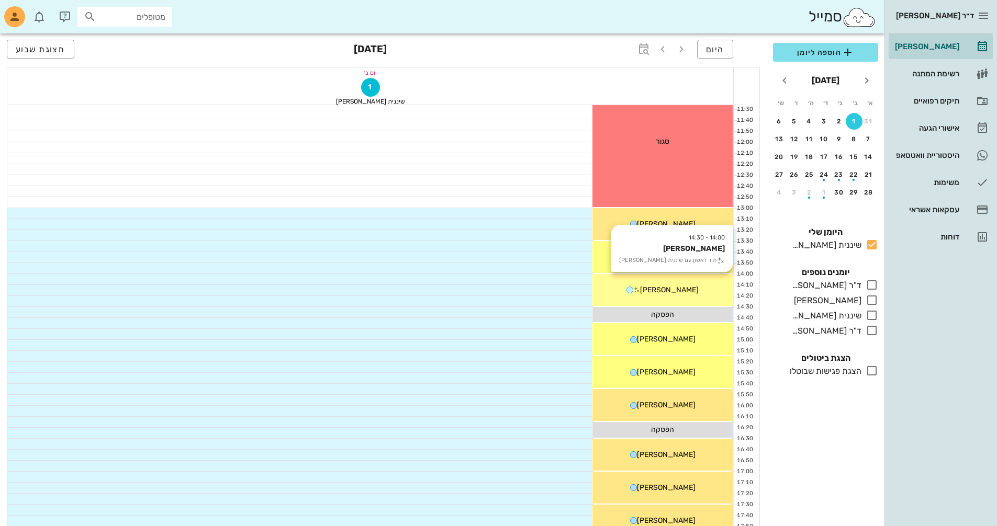
click at [699, 296] on div "14:00 - 14:30 [PERSON_NAME] תור ראשון עם שיננית [PERSON_NAME]" at bounding box center [662, 290] width 140 height 32
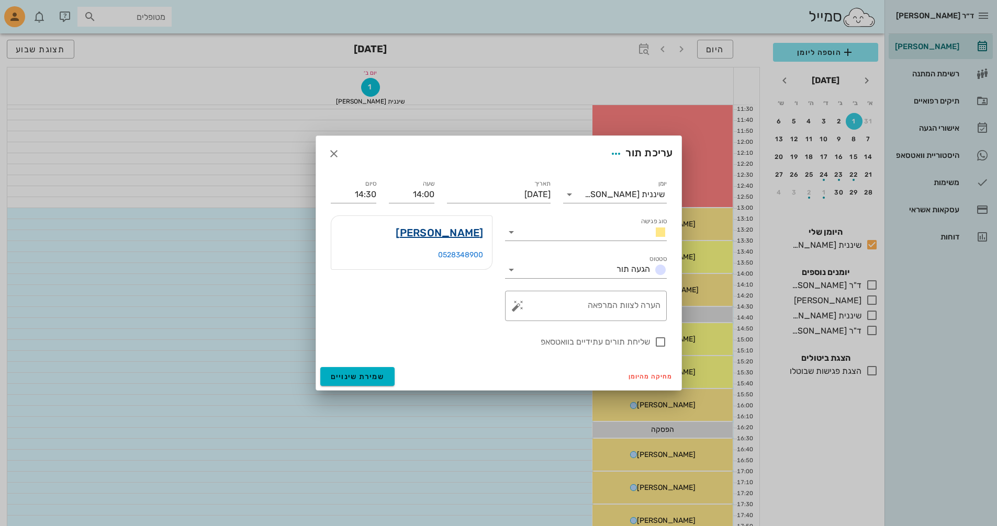
click at [468, 236] on link "[PERSON_NAME]" at bounding box center [439, 233] width 87 height 17
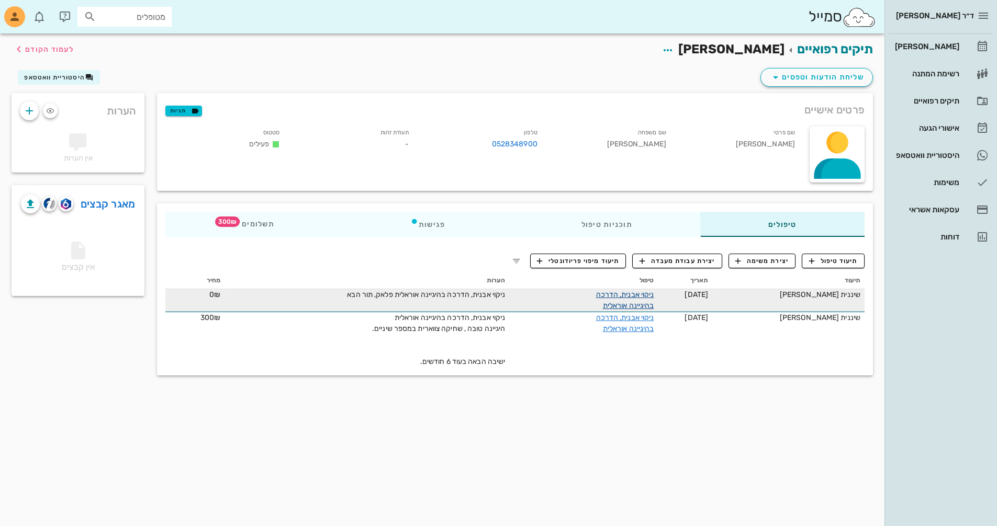
click at [652, 296] on link "ניקוי אבנית, הדרכה בהיגיינה אוראלית" at bounding box center [625, 300] width 58 height 20
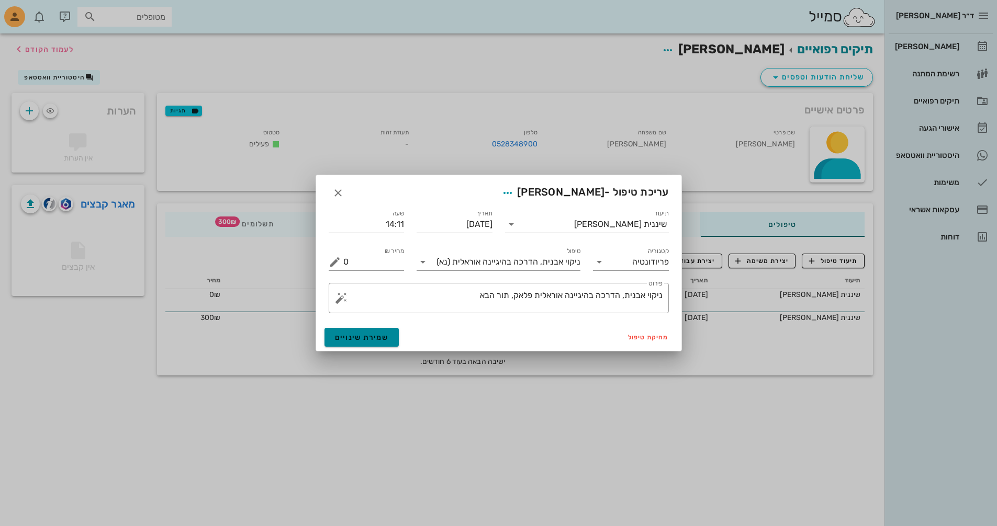
drag, startPoint x: 368, startPoint y: 339, endPoint x: 379, endPoint y: 338, distance: 10.5
click at [372, 339] on span "שמירת שינויים" at bounding box center [362, 337] width 54 height 9
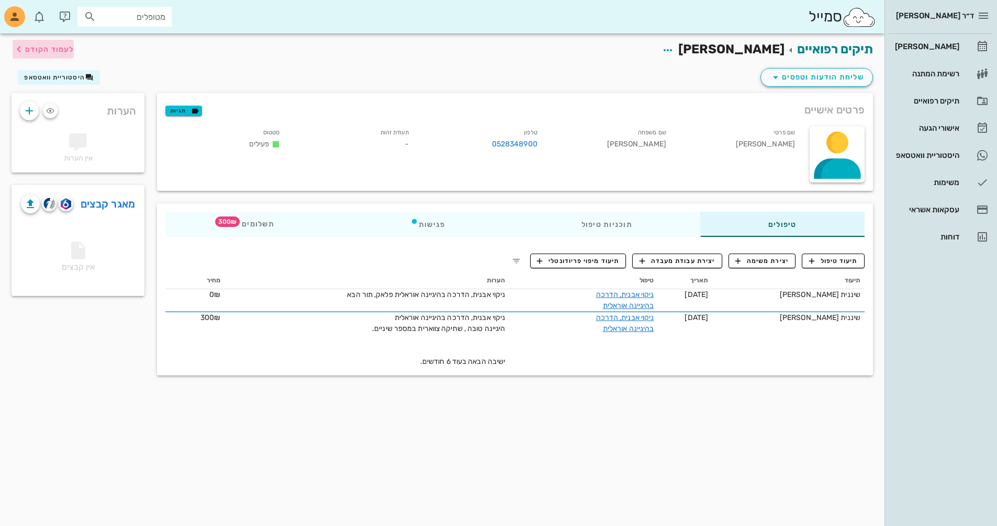
click at [63, 47] on span "לעמוד הקודם" at bounding box center [49, 49] width 49 height 9
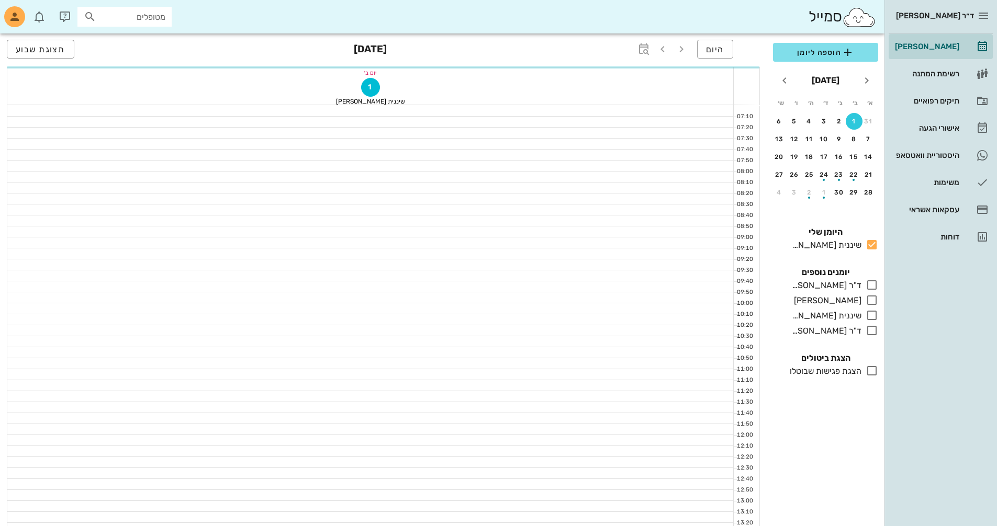
scroll to position [293, 0]
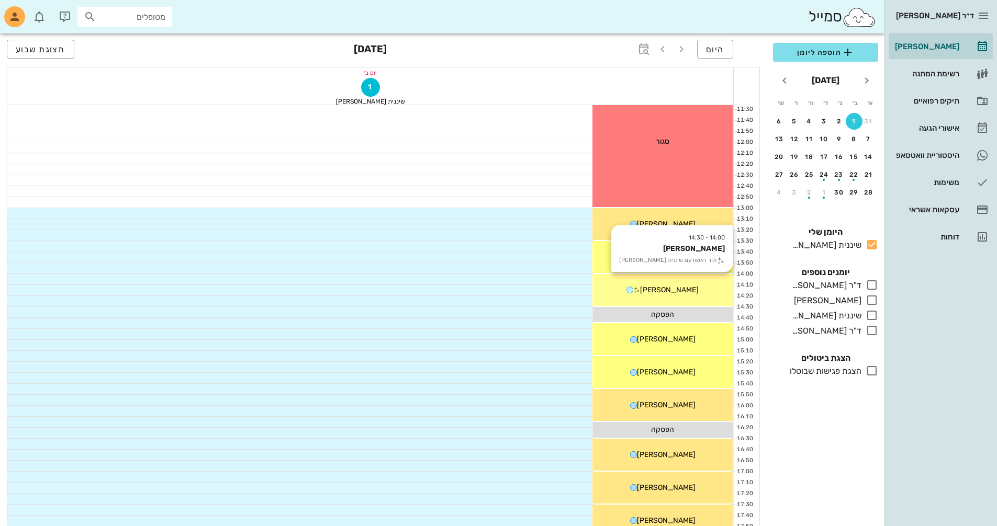
click at [701, 296] on div "14:00 - 14:30 [PERSON_NAME] תור ראשון עם שיננית [PERSON_NAME]" at bounding box center [662, 290] width 140 height 32
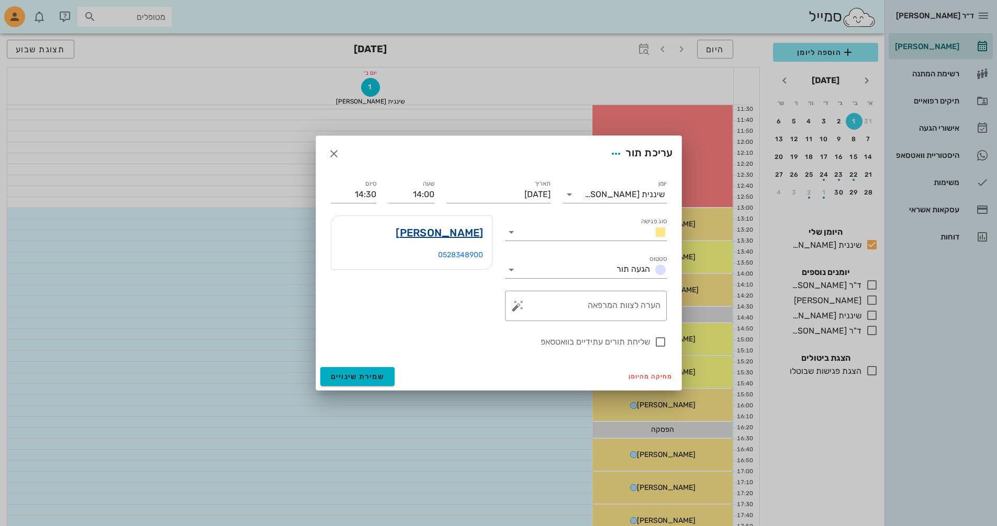
click at [477, 237] on link "[PERSON_NAME]" at bounding box center [439, 233] width 87 height 17
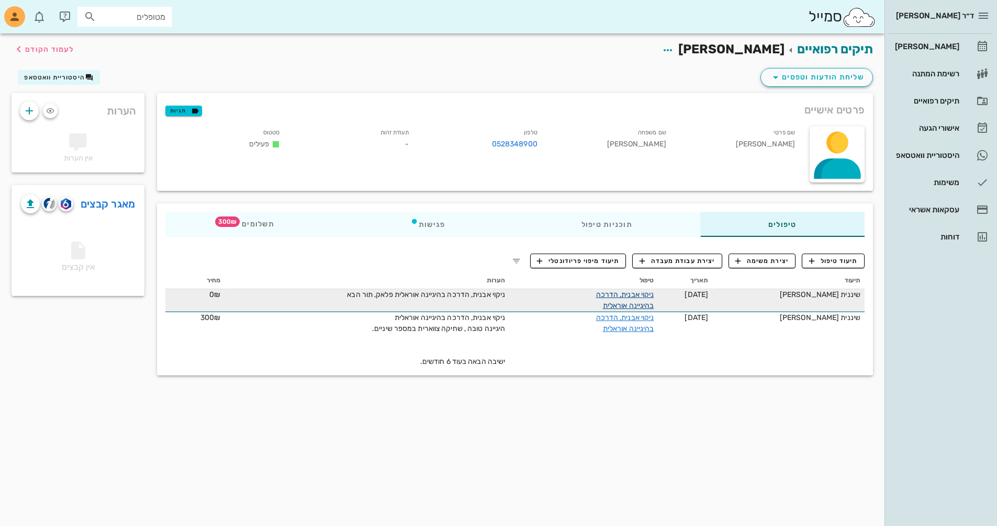
click at [654, 292] on link "ניקוי אבנית, הדרכה בהיגיינה אוראלית" at bounding box center [625, 300] width 58 height 20
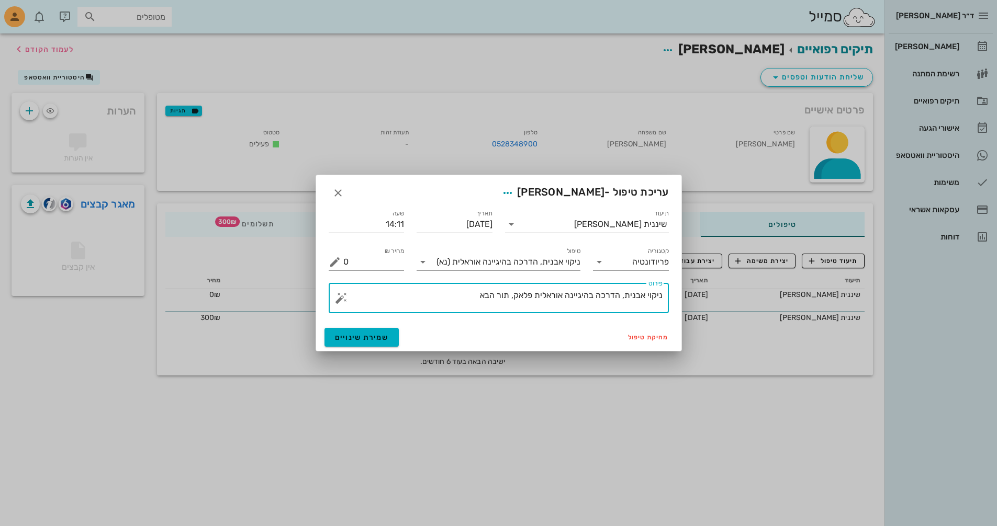
drag, startPoint x: 534, startPoint y: 296, endPoint x: 516, endPoint y: 296, distance: 17.8
click at [516, 296] on textarea "ניקוי אבנית, הדרכה בהיגיינה אוראלית פלאק, תור הבא" at bounding box center [502, 300] width 319 height 25
type textarea "ניקוי אבנית, הדרכה בהיגיינה אוראלית , תור הבא"
click at [380, 331] on button "שמירת שינויים" at bounding box center [361, 337] width 75 height 19
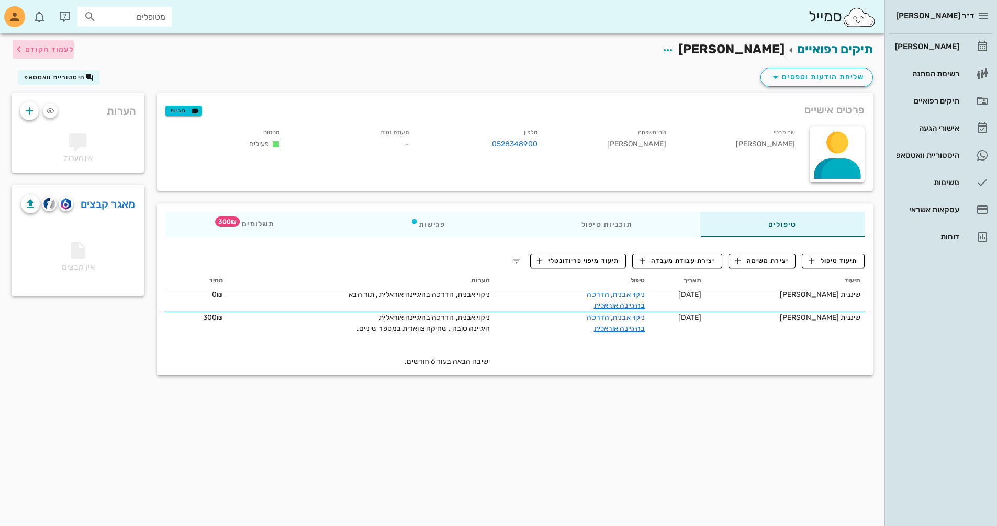
click at [62, 49] on span "לעמוד הקודם" at bounding box center [49, 49] width 49 height 9
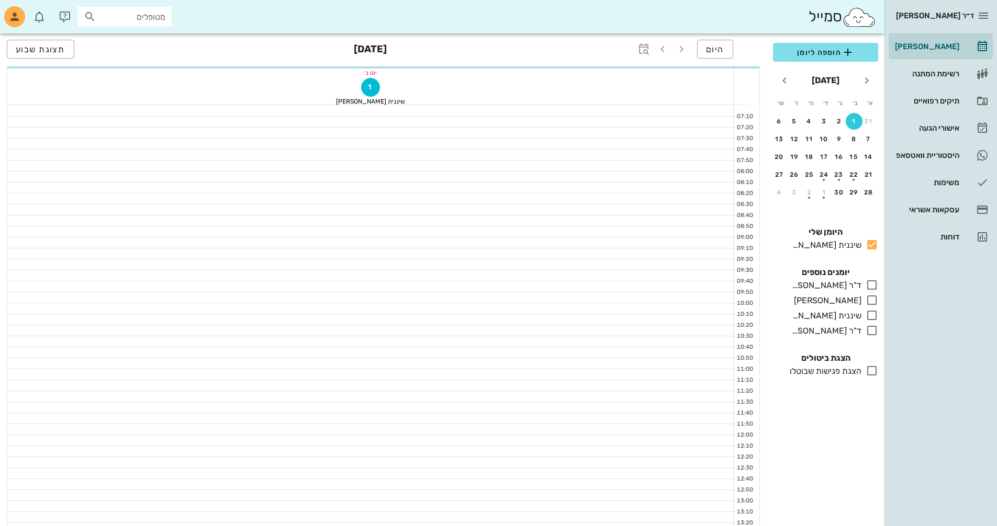
scroll to position [293, 0]
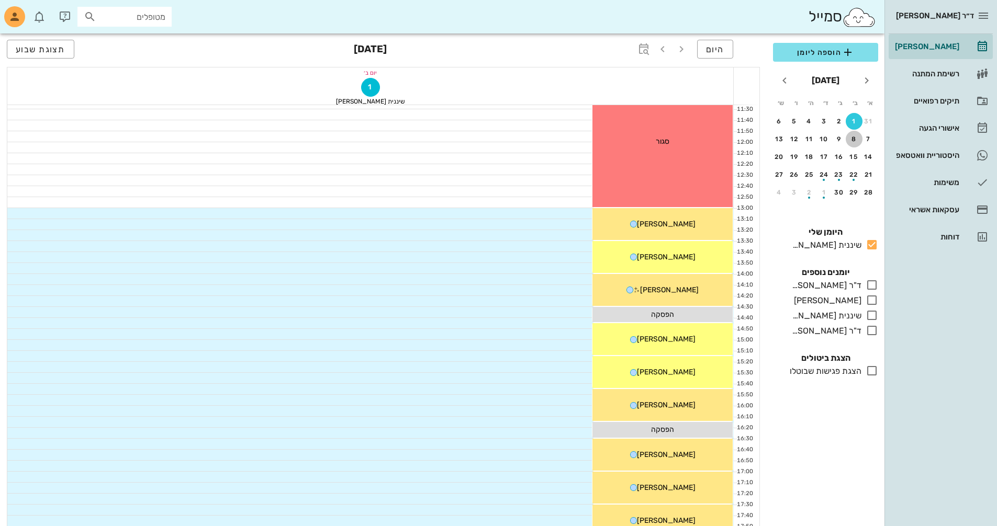
click at [852, 142] on div "8" at bounding box center [854, 139] width 17 height 7
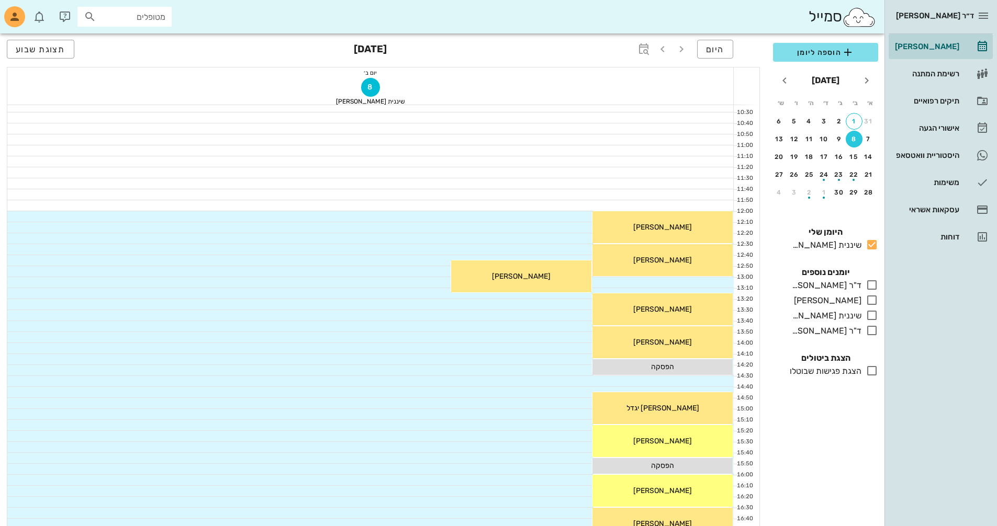
scroll to position [293, 0]
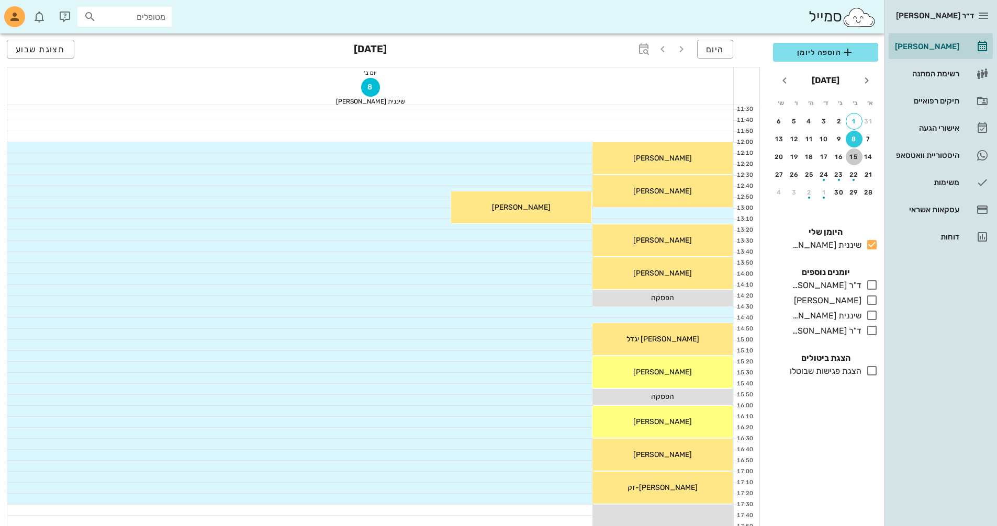
click at [855, 156] on div "15" at bounding box center [854, 156] width 17 height 7
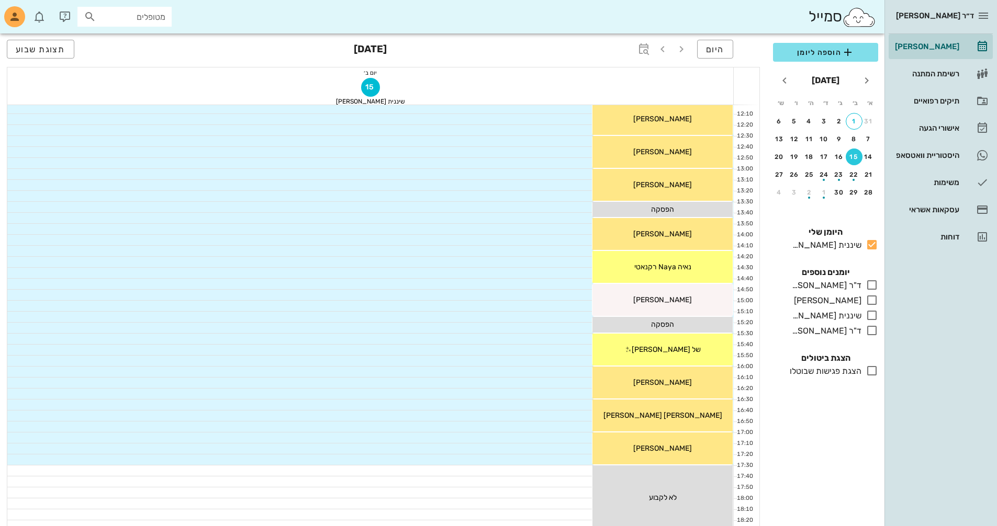
scroll to position [293, 0]
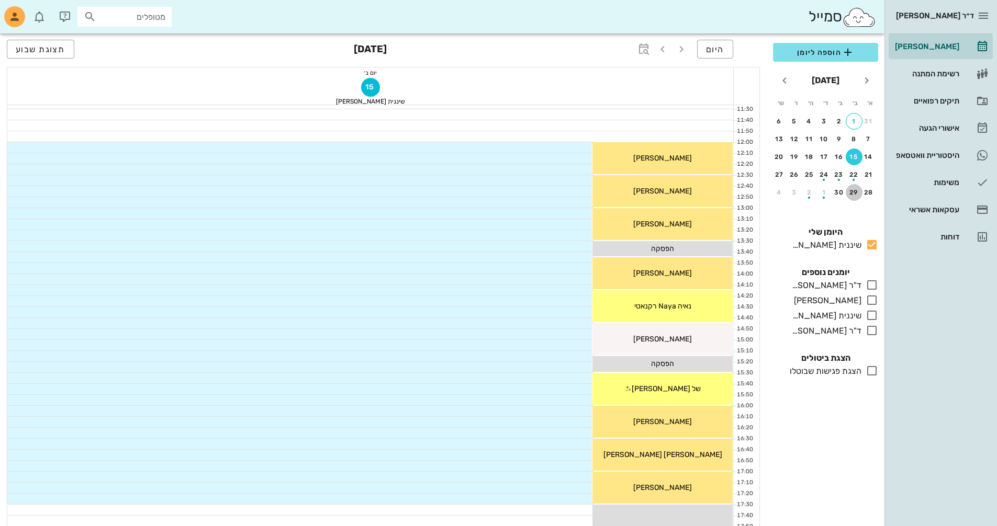
click at [856, 194] on div "29" at bounding box center [854, 192] width 17 height 7
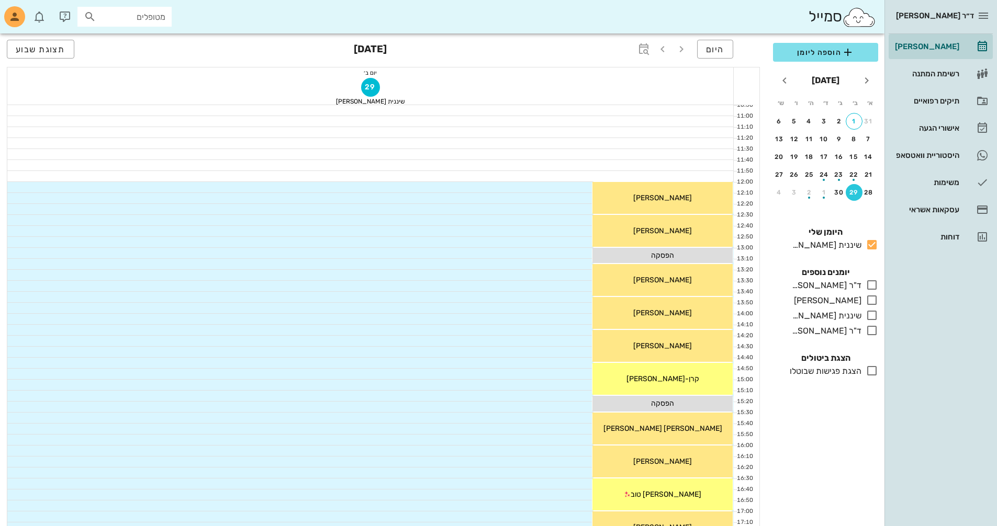
scroll to position [293, 0]
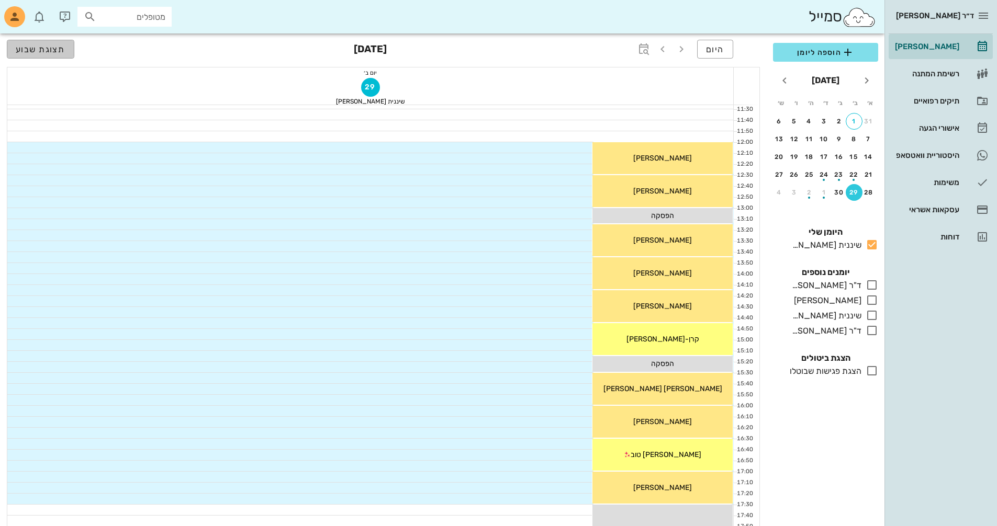
click at [43, 52] on span "תצוגת שבוע" at bounding box center [41, 49] width 50 height 10
